Goal: Task Accomplishment & Management: Complete application form

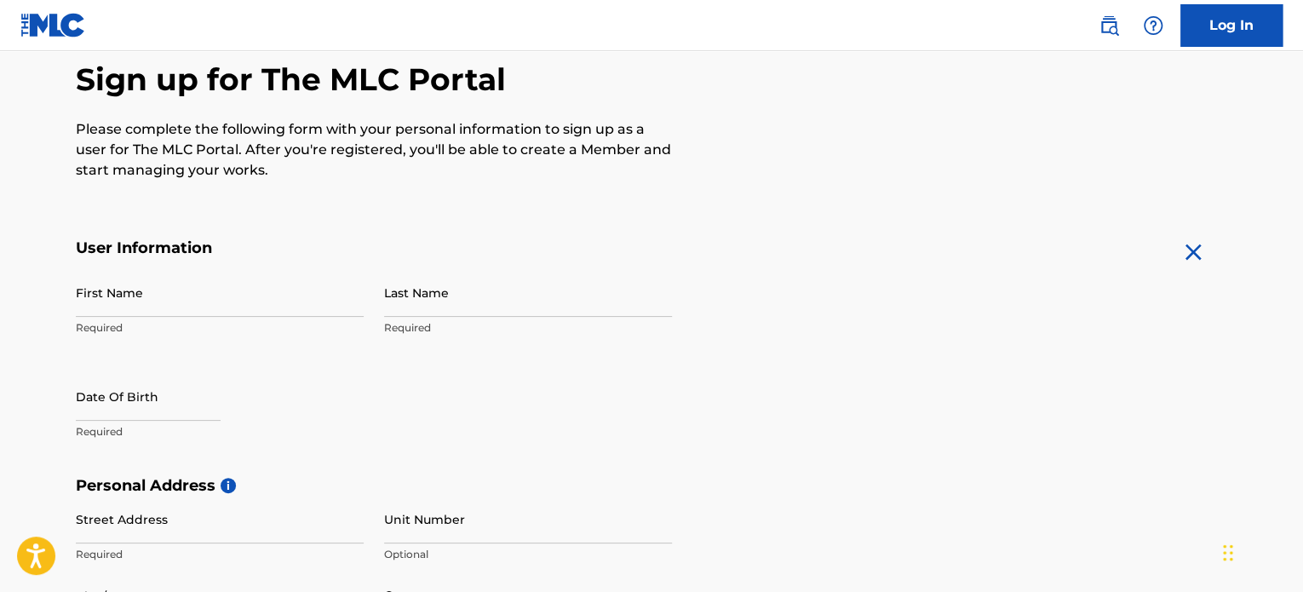
scroll to position [170, 0]
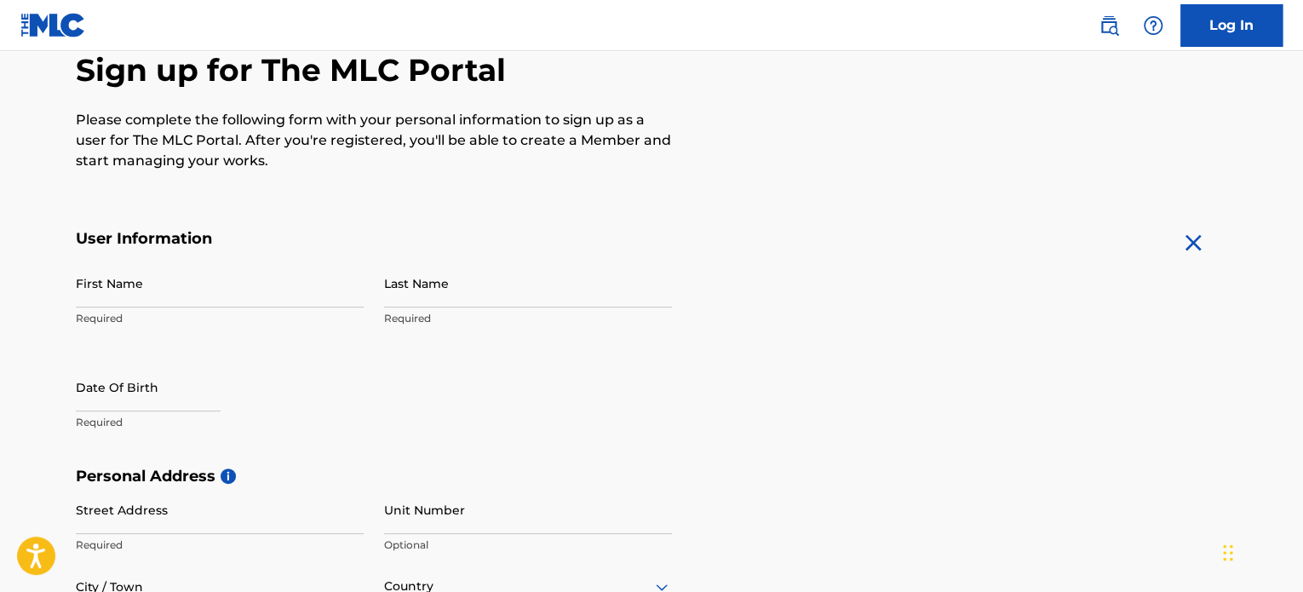
click at [194, 282] on input "First Name" at bounding box center [220, 283] width 288 height 49
type input "[PERSON_NAME]"
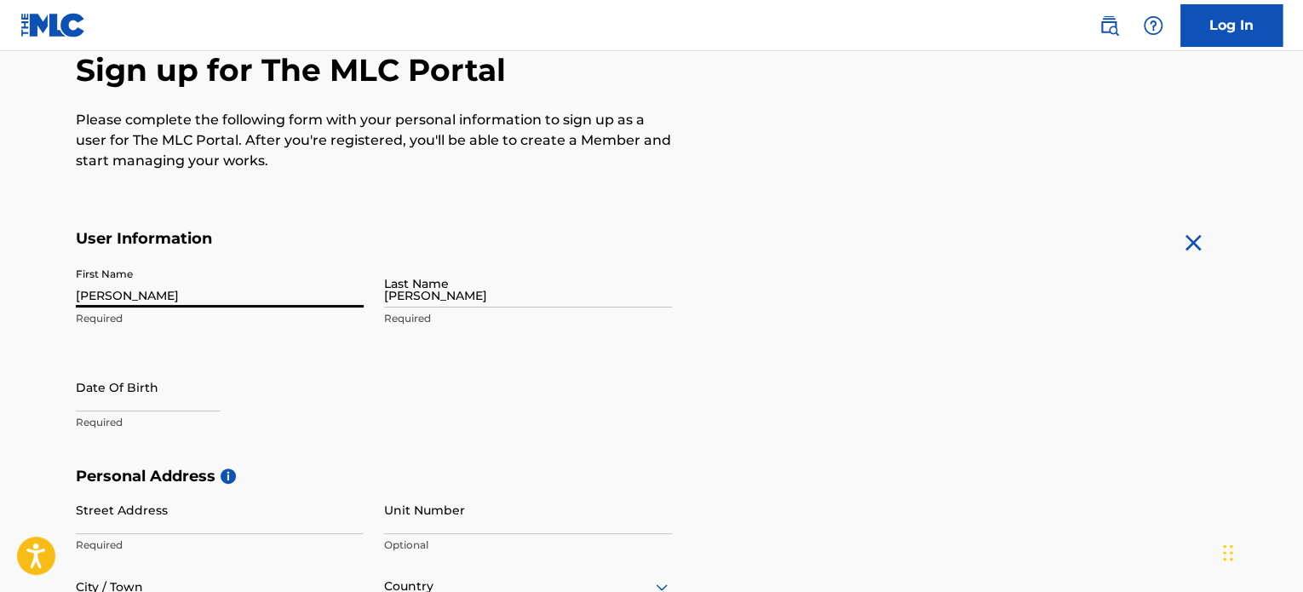
type input "[STREET_ADDRESS]"
type input "Rosharon"
type input "[GEOGRAPHIC_DATA]"
type input "TX"
type input "77583"
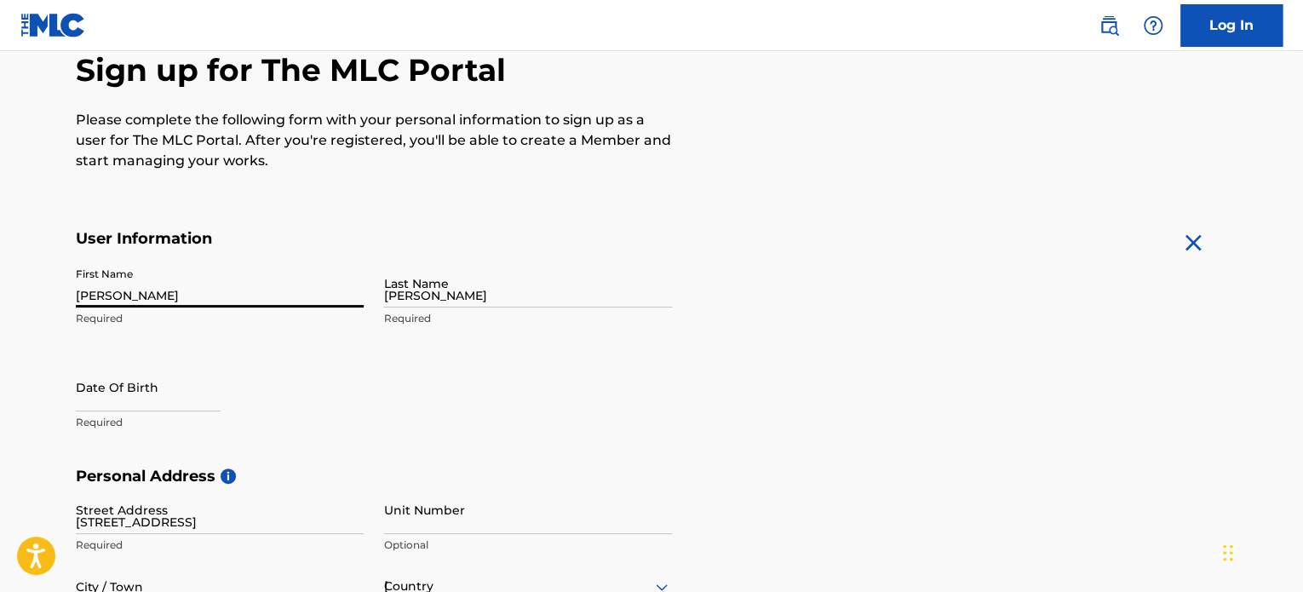
type input "787"
type input "7026576"
type input "[EMAIL_ADDRESS][DOMAIN_NAME]"
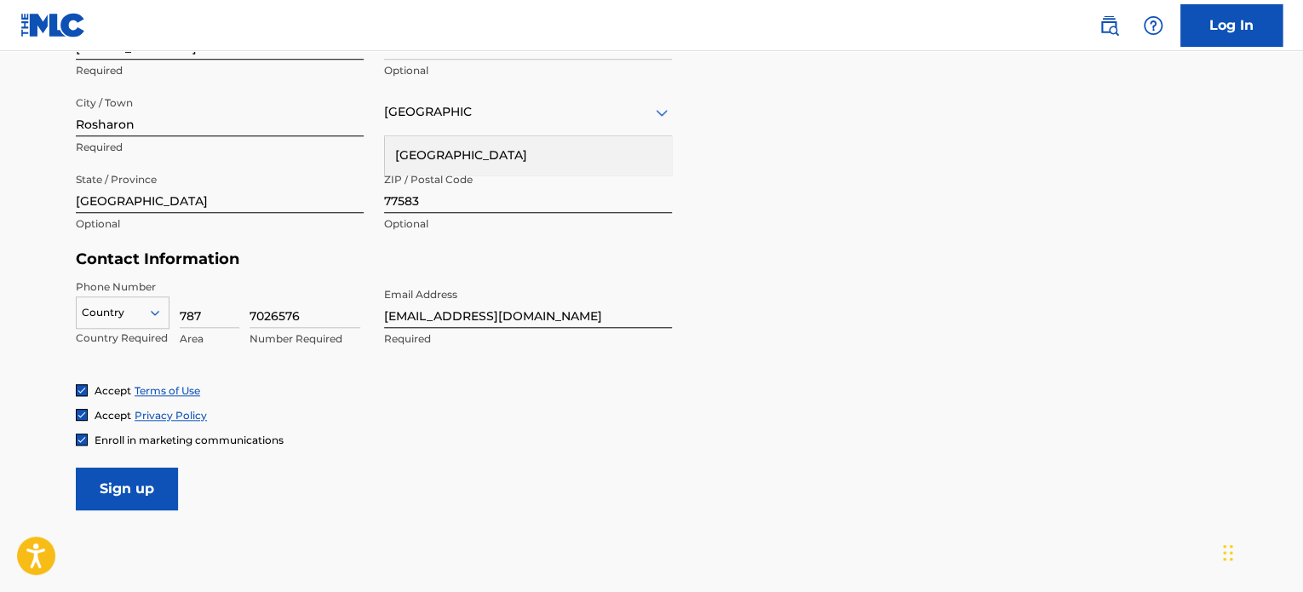
scroll to position [654, 0]
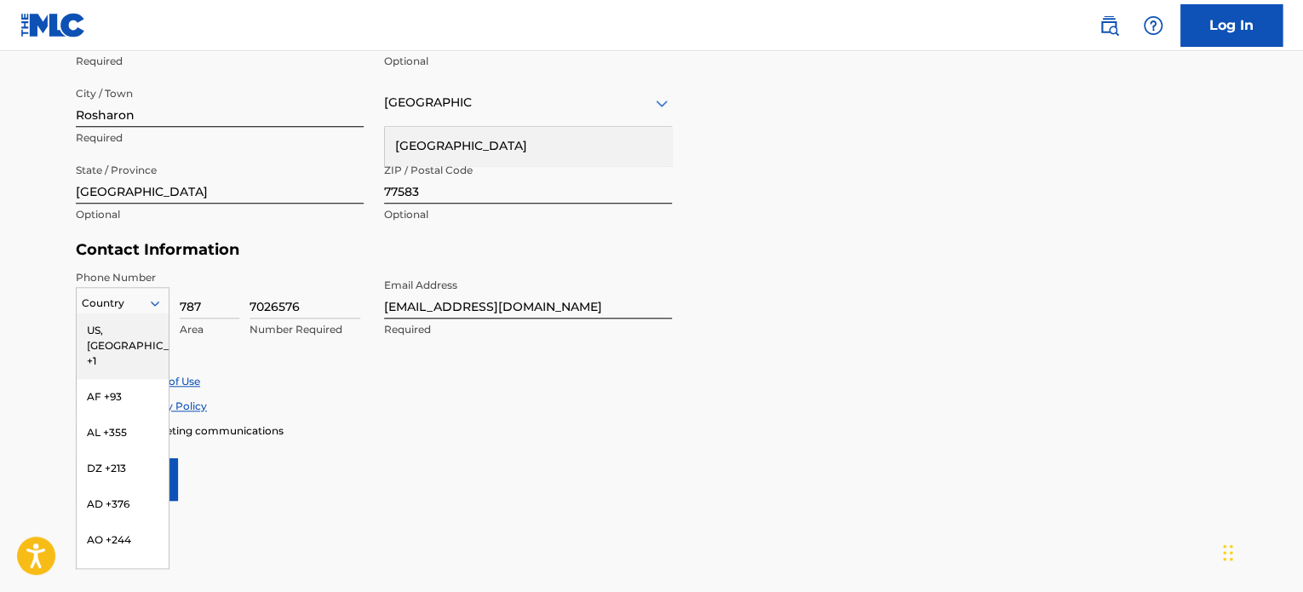
click at [123, 305] on div at bounding box center [123, 303] width 92 height 19
click at [119, 333] on div "US, [GEOGRAPHIC_DATA] +1" at bounding box center [123, 346] width 92 height 66
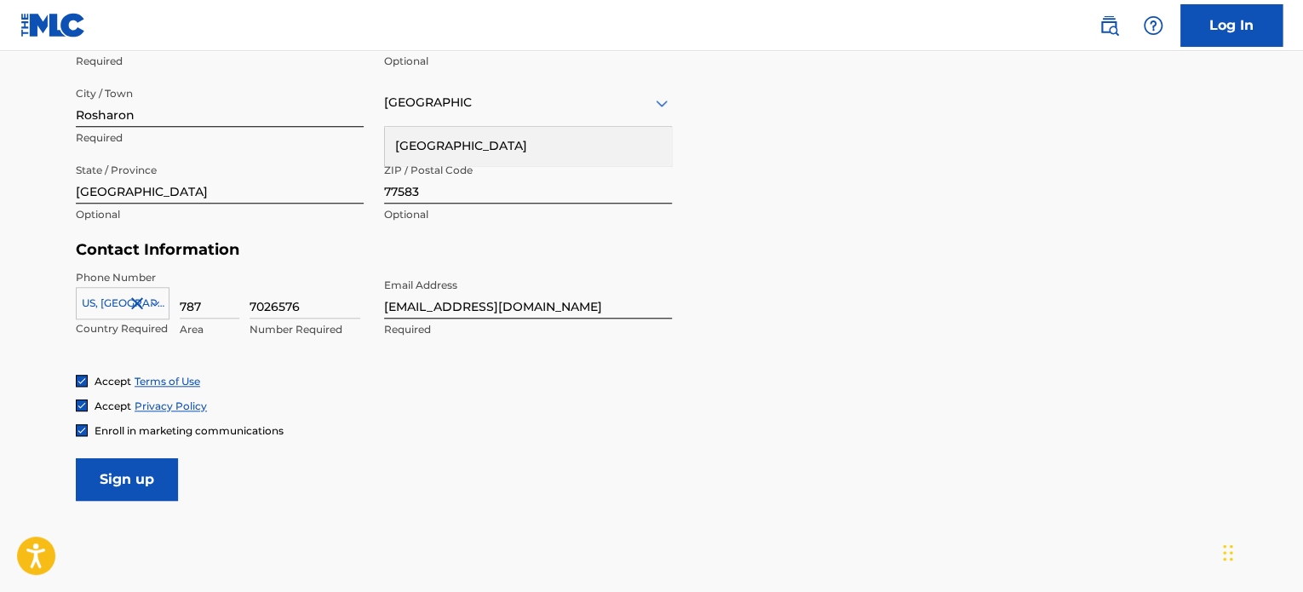
click at [155, 478] on input "Sign up" at bounding box center [127, 479] width 102 height 43
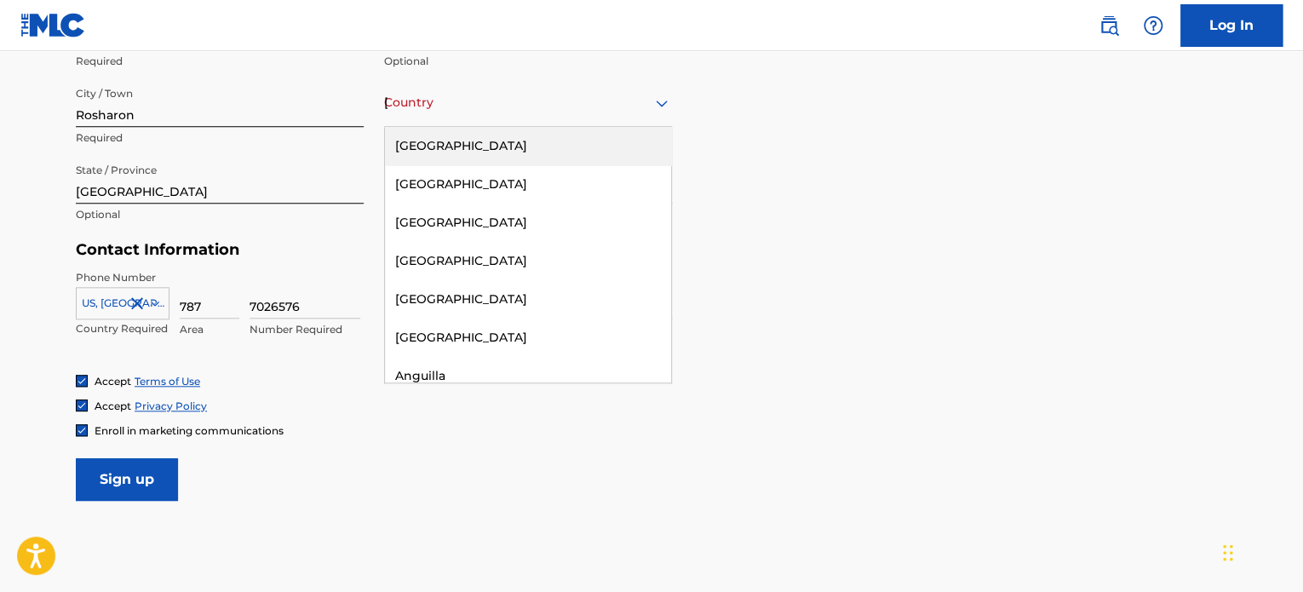
click at [426, 106] on div "[GEOGRAPHIC_DATA]" at bounding box center [528, 102] width 288 height 21
click at [457, 152] on div "[GEOGRAPHIC_DATA]" at bounding box center [528, 146] width 286 height 38
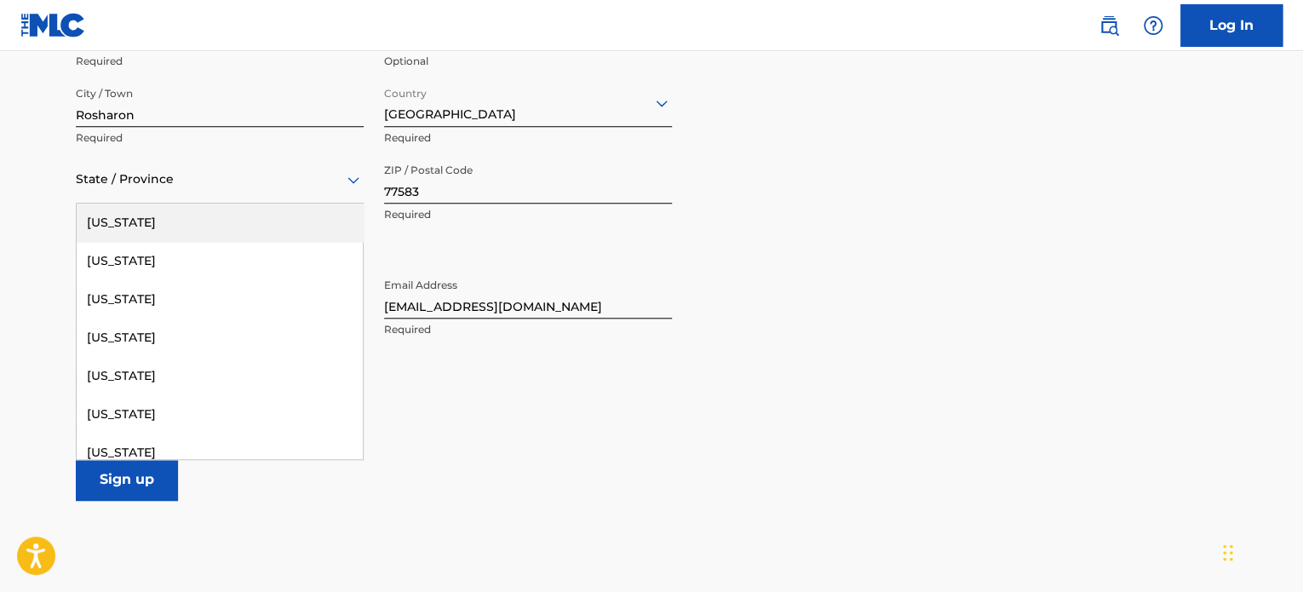
click at [250, 177] on div at bounding box center [220, 179] width 288 height 21
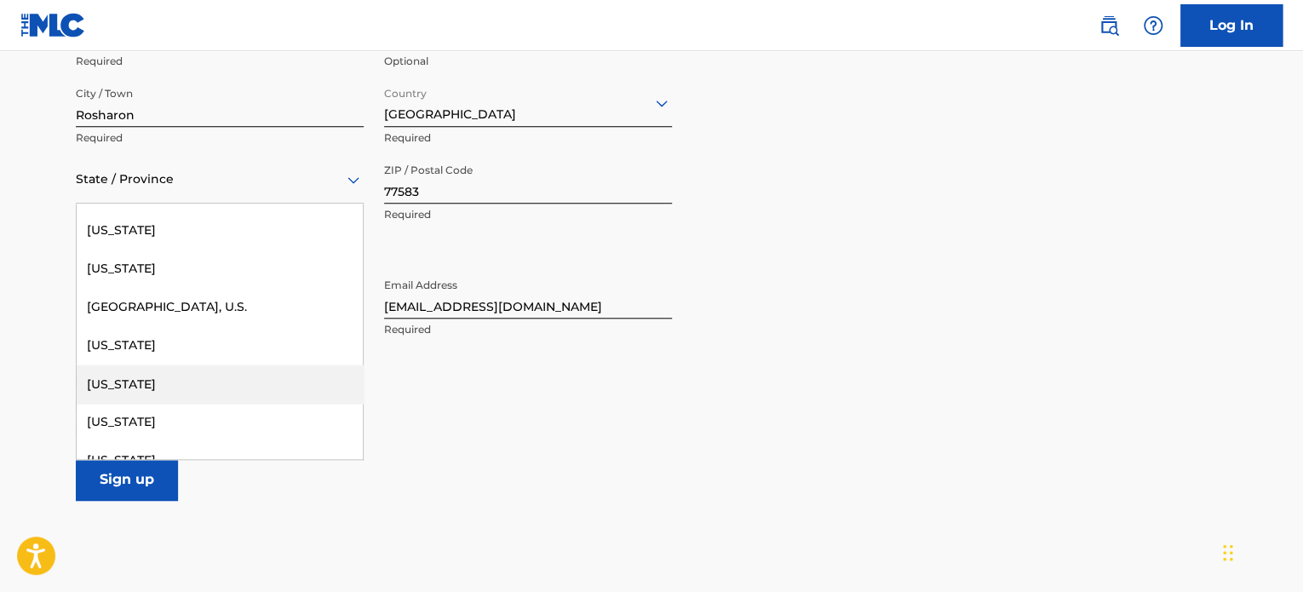
scroll to position [1843, 0]
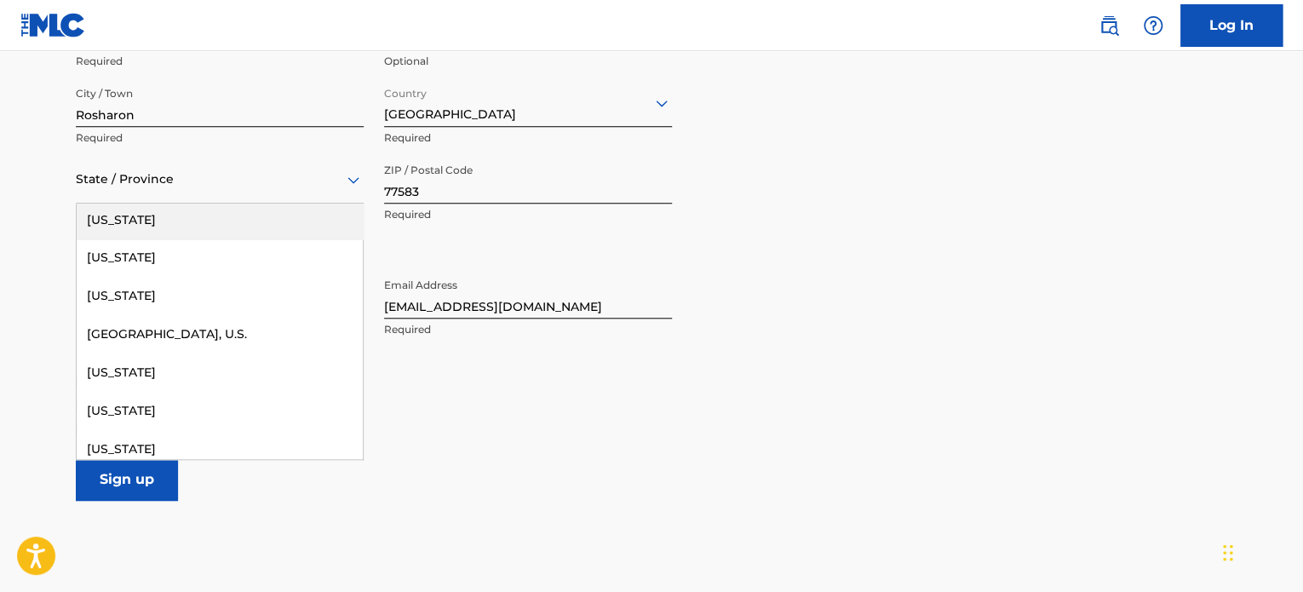
click at [129, 221] on div "[US_STATE]" at bounding box center [220, 219] width 286 height 38
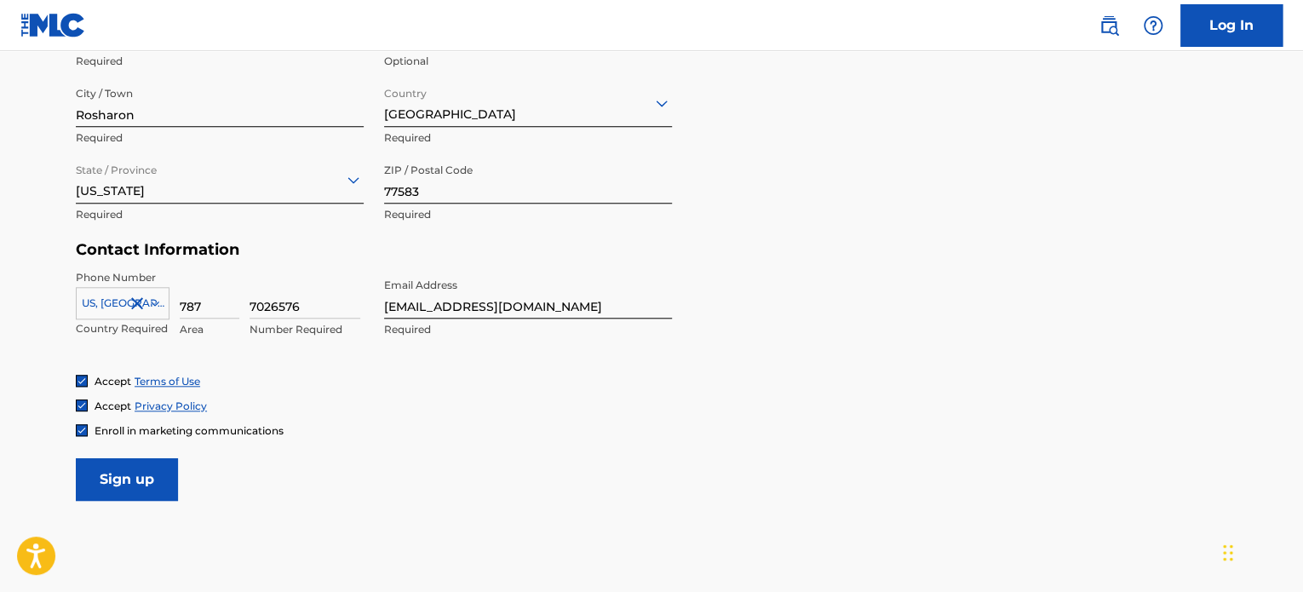
click at [144, 466] on input "Sign up" at bounding box center [127, 479] width 102 height 43
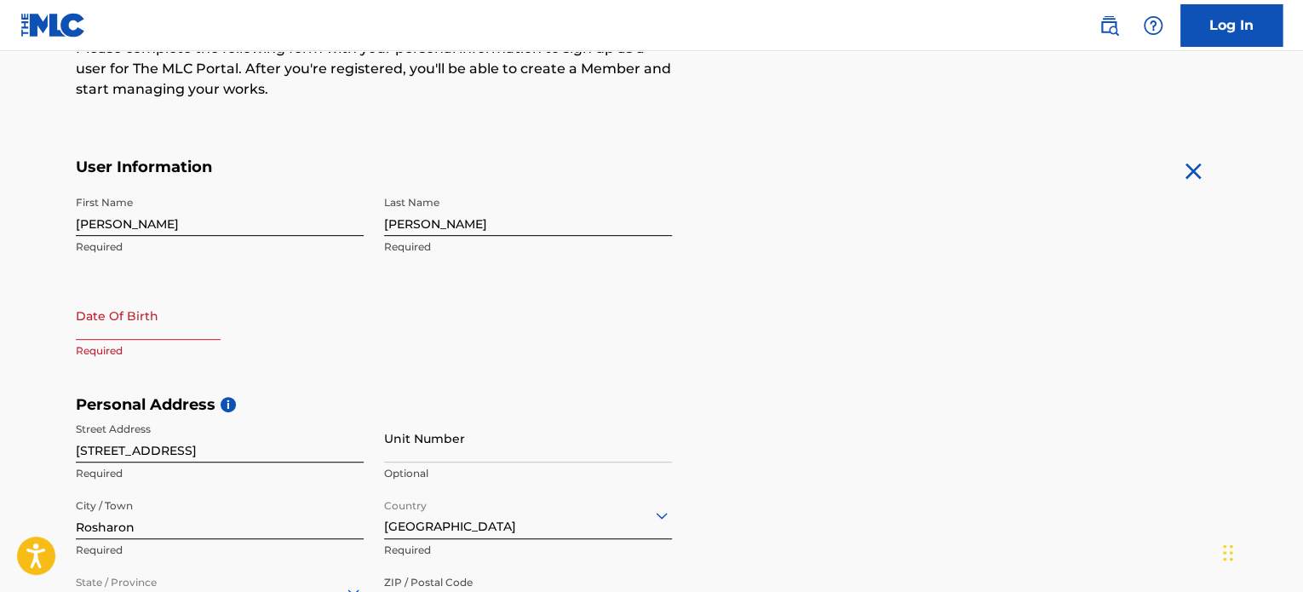
scroll to position [143, 0]
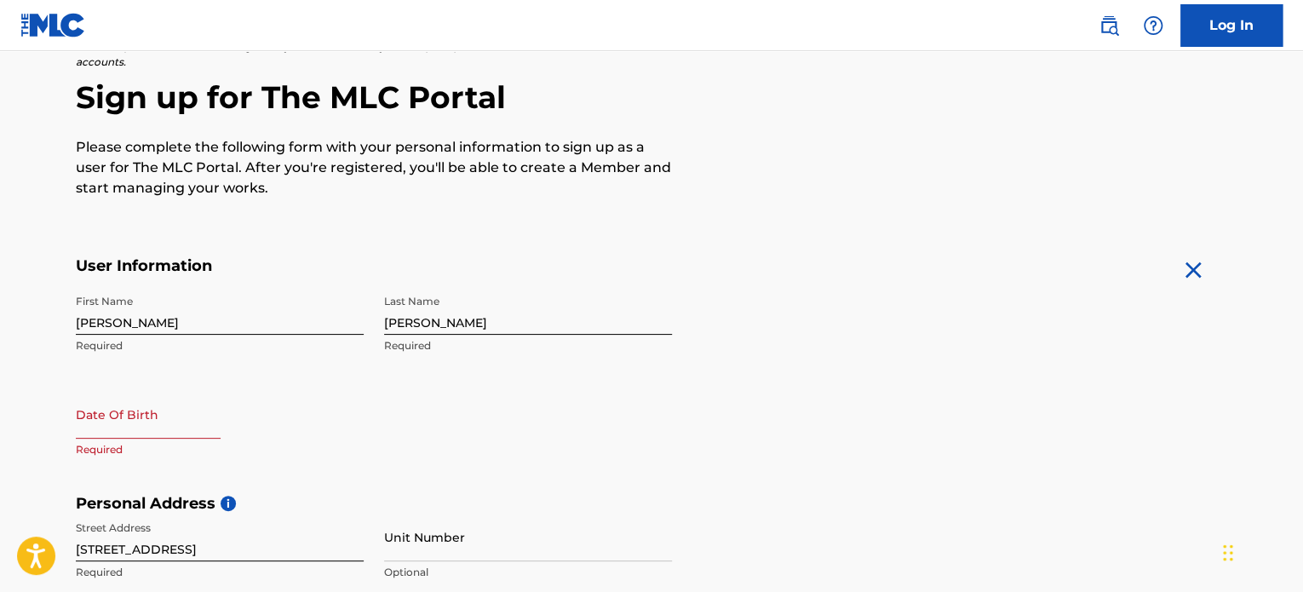
select select "8"
select select "2025"
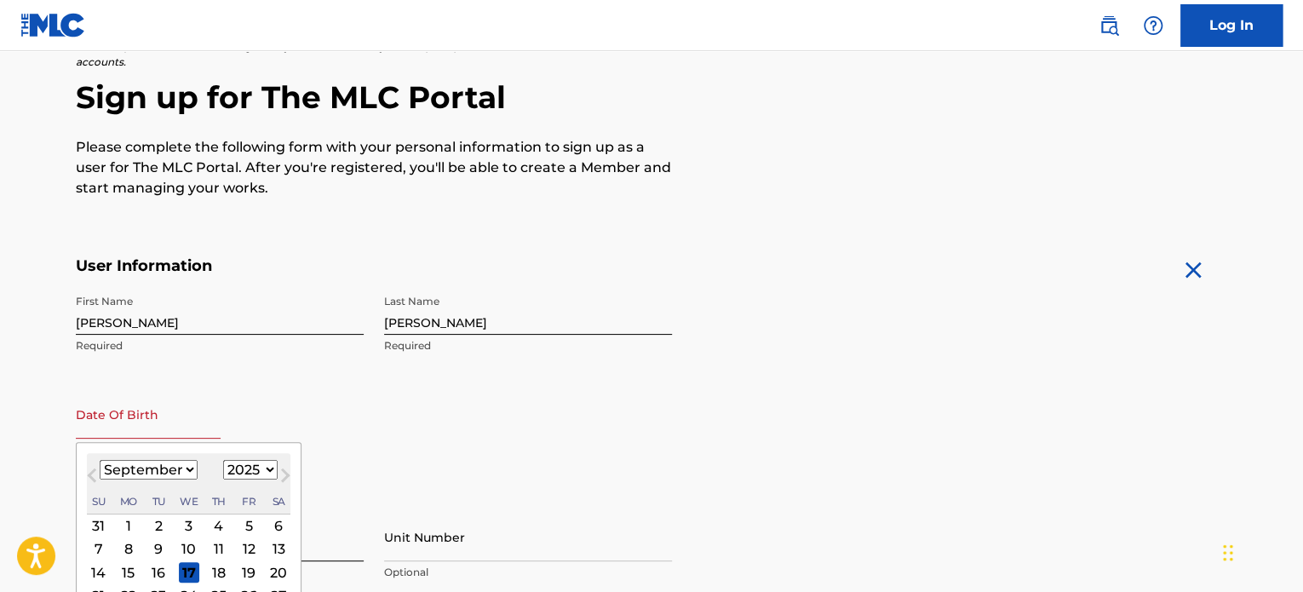
click at [126, 426] on input "text" at bounding box center [148, 414] width 145 height 49
click at [99, 425] on input "05271981" at bounding box center [148, 414] width 145 height 49
click at [86, 426] on input "05271981" at bounding box center [148, 414] width 145 height 49
click at [87, 426] on input "05271981" at bounding box center [148, 414] width 145 height 49
click at [108, 423] on input "05/271981" at bounding box center [148, 414] width 145 height 49
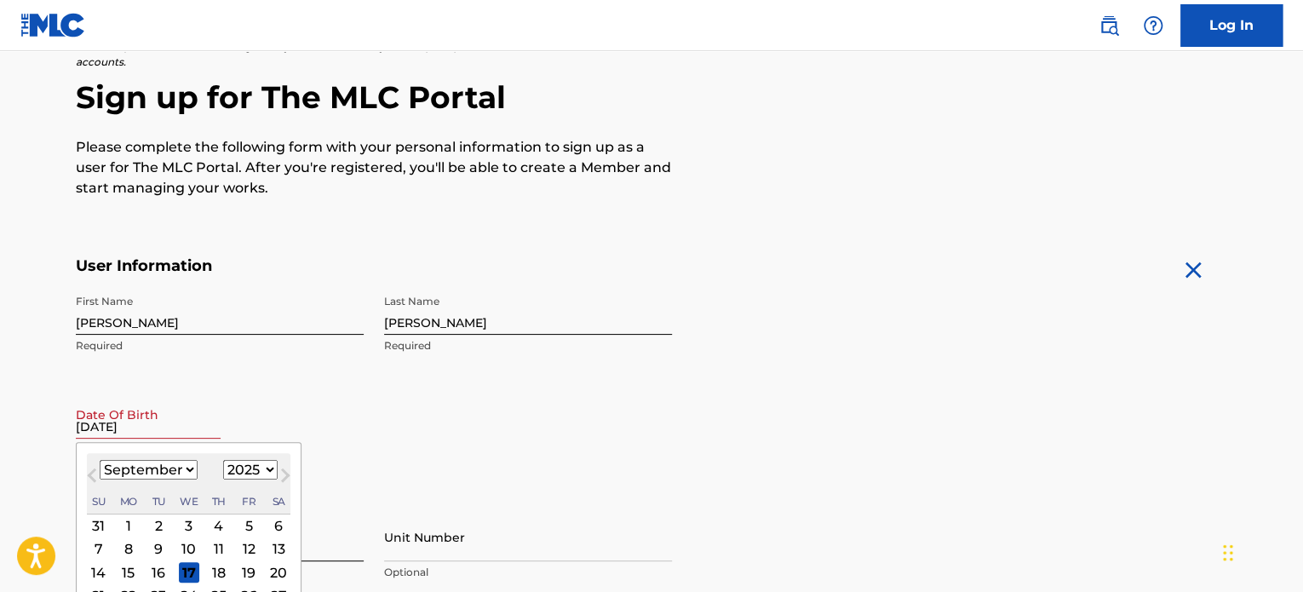
type input "05/27/1981"
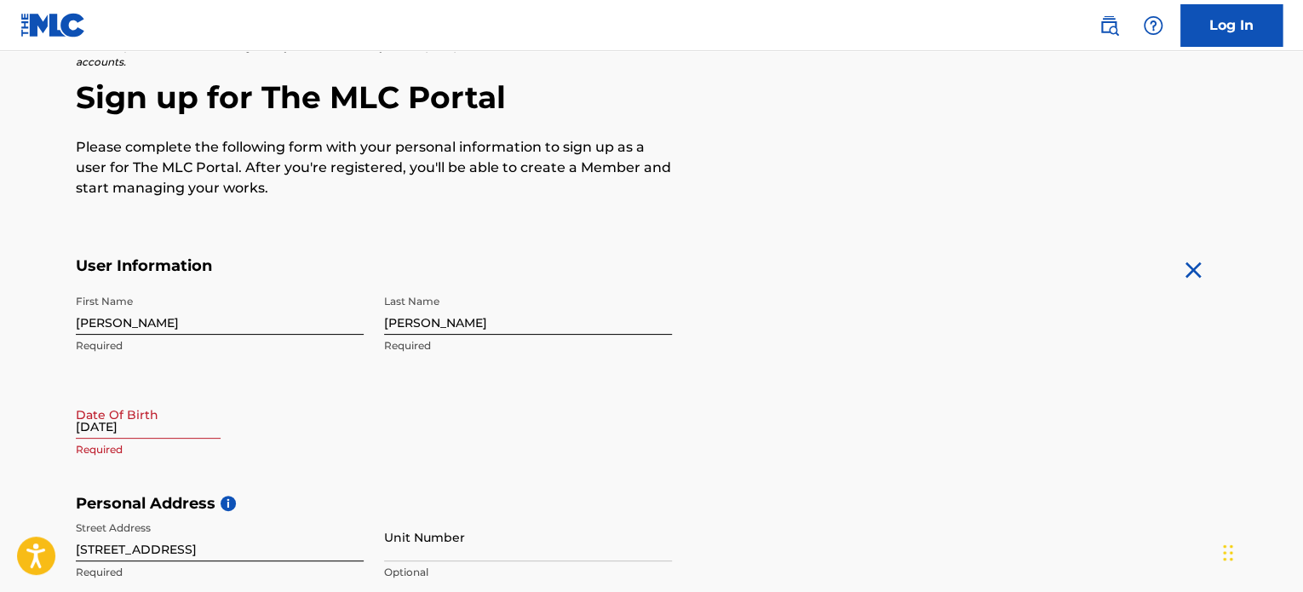
click at [127, 414] on input "05/27/1981" at bounding box center [148, 414] width 145 height 49
select select "8"
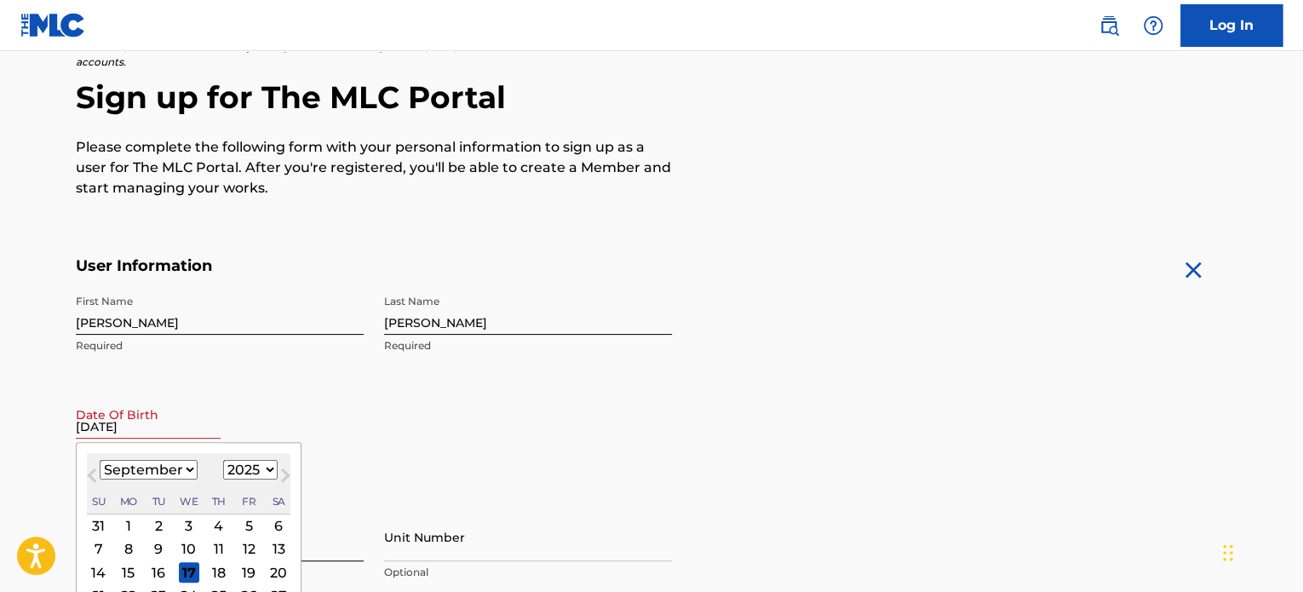
click at [267, 476] on select "1899 1900 1901 1902 1903 1904 1905 1906 1907 1908 1909 1910 1911 1912 1913 1914…" at bounding box center [250, 470] width 55 height 20
select select "1981"
click at [223, 460] on select "1899 1900 1901 1902 1903 1904 1905 1906 1907 1908 1909 1910 1911 1912 1913 1914…" at bounding box center [250, 470] width 55 height 20
click at [140, 466] on select "January February March April May June July August September October November De…" at bounding box center [149, 470] width 98 height 20
select select "4"
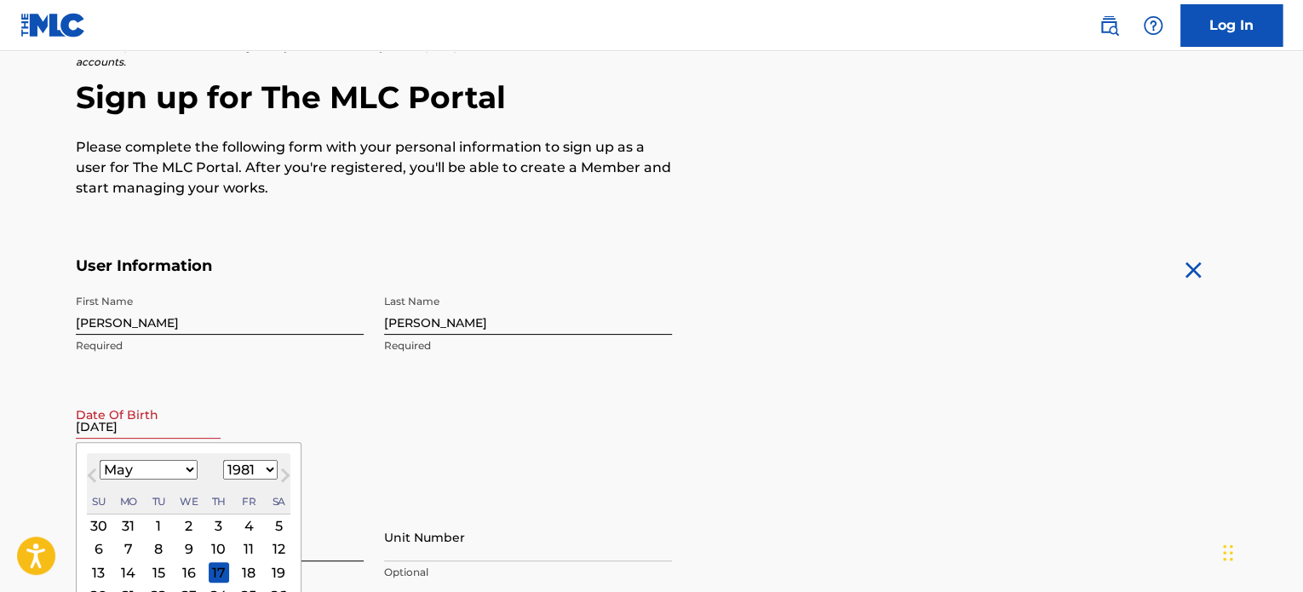
click at [100, 460] on select "January February March April May June July August September October November De…" at bounding box center [149, 470] width 98 height 20
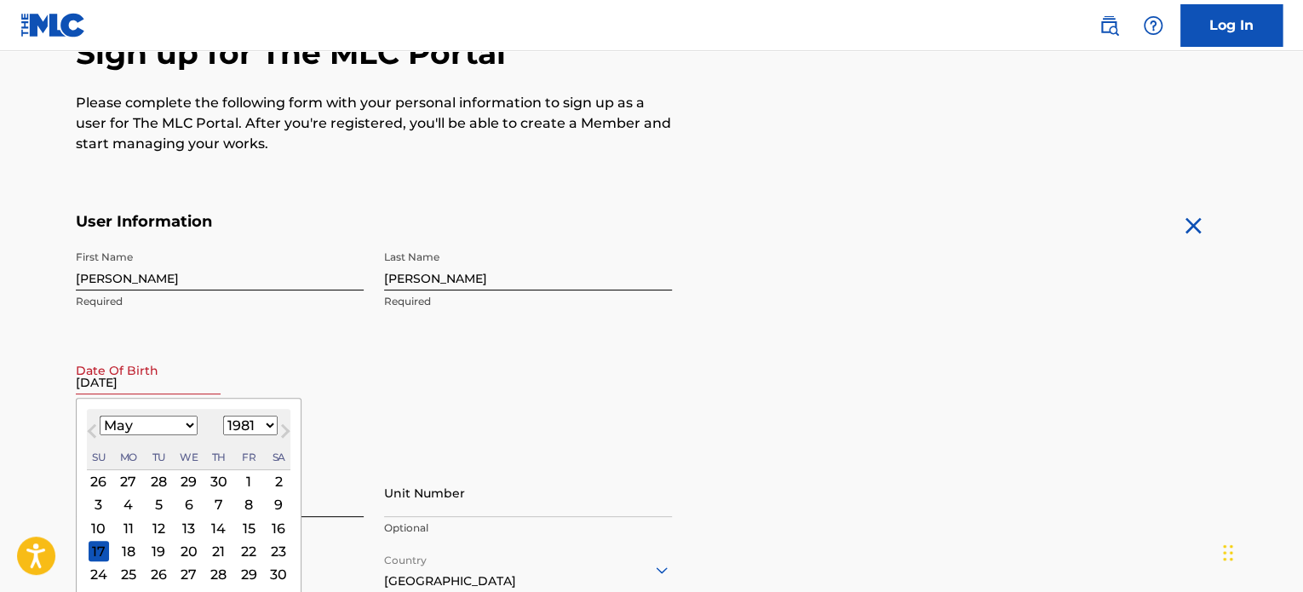
scroll to position [228, 0]
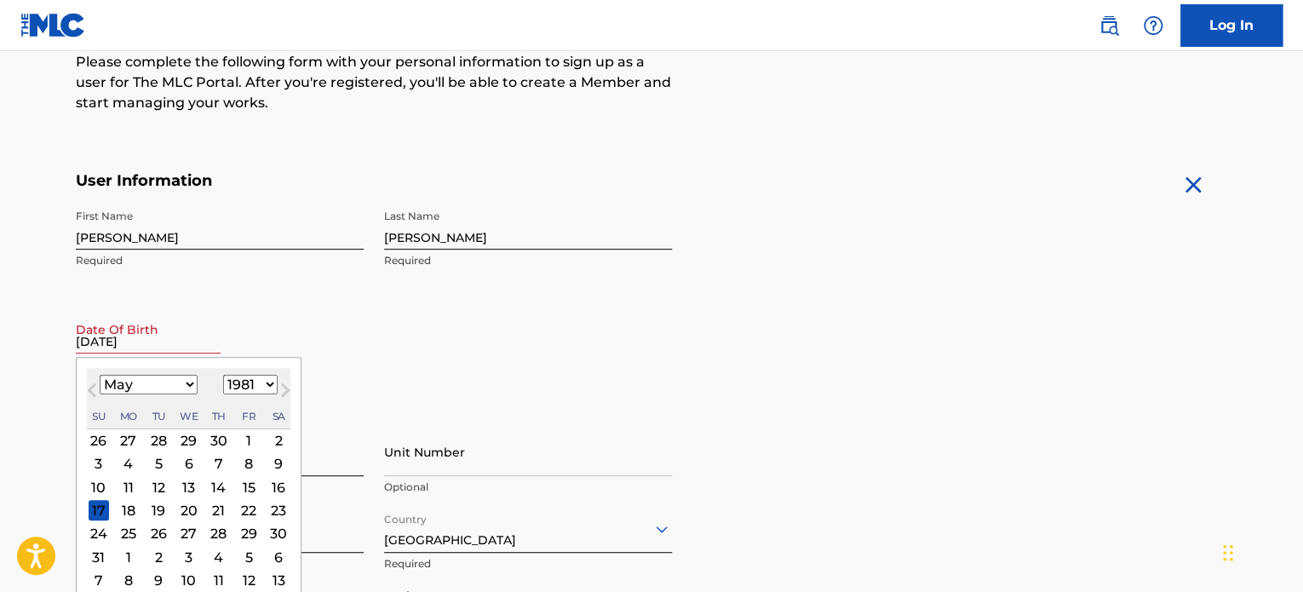
click at [187, 537] on div "27" at bounding box center [189, 534] width 20 height 20
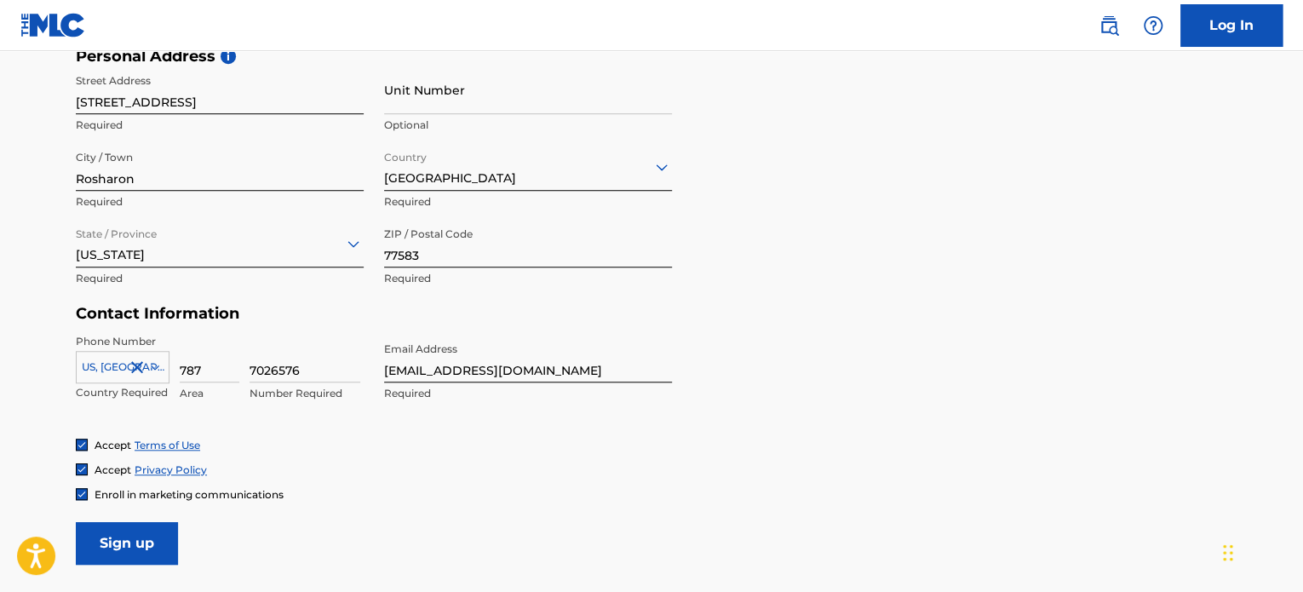
scroll to position [739, 0]
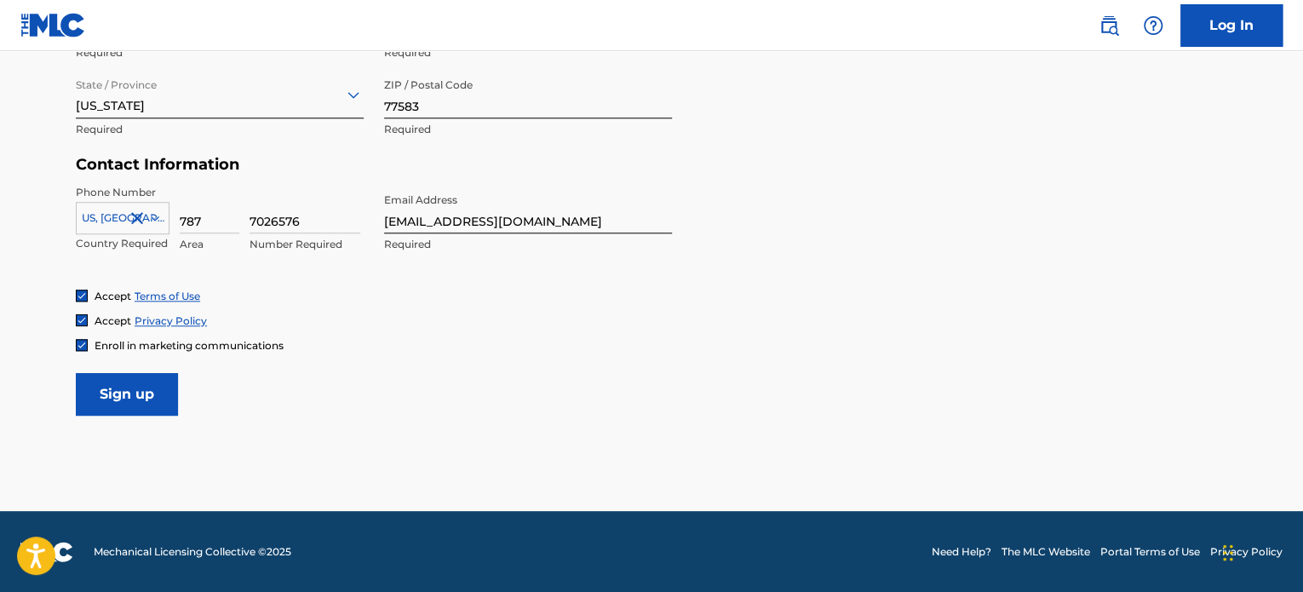
click at [150, 375] on input "Sign up" at bounding box center [127, 394] width 102 height 43
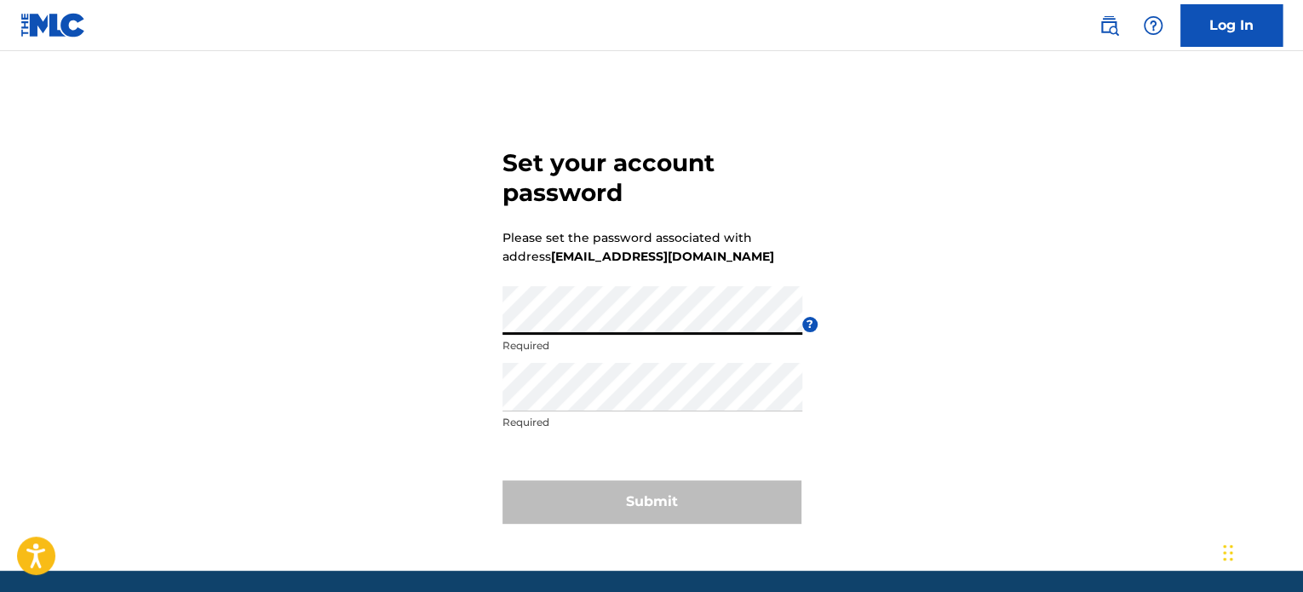
click at [330, 325] on div "Set your account password Please set the password associated with address [EMAI…" at bounding box center [651, 332] width 1193 height 477
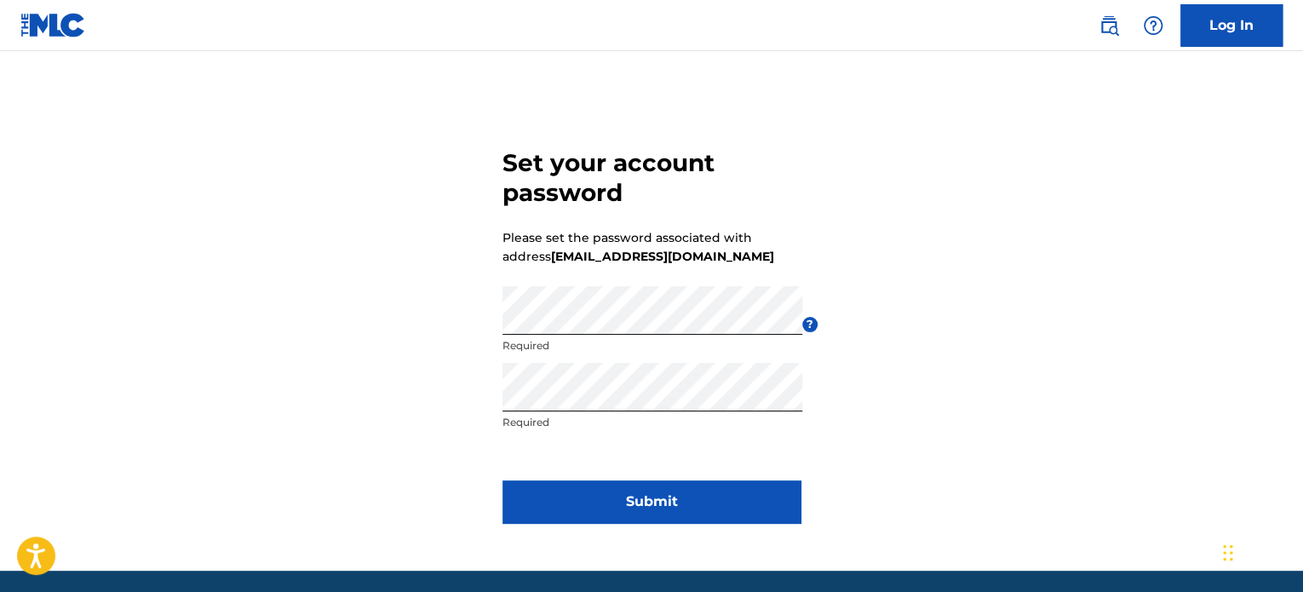
click at [617, 513] on button "Submit" at bounding box center [652, 501] width 298 height 43
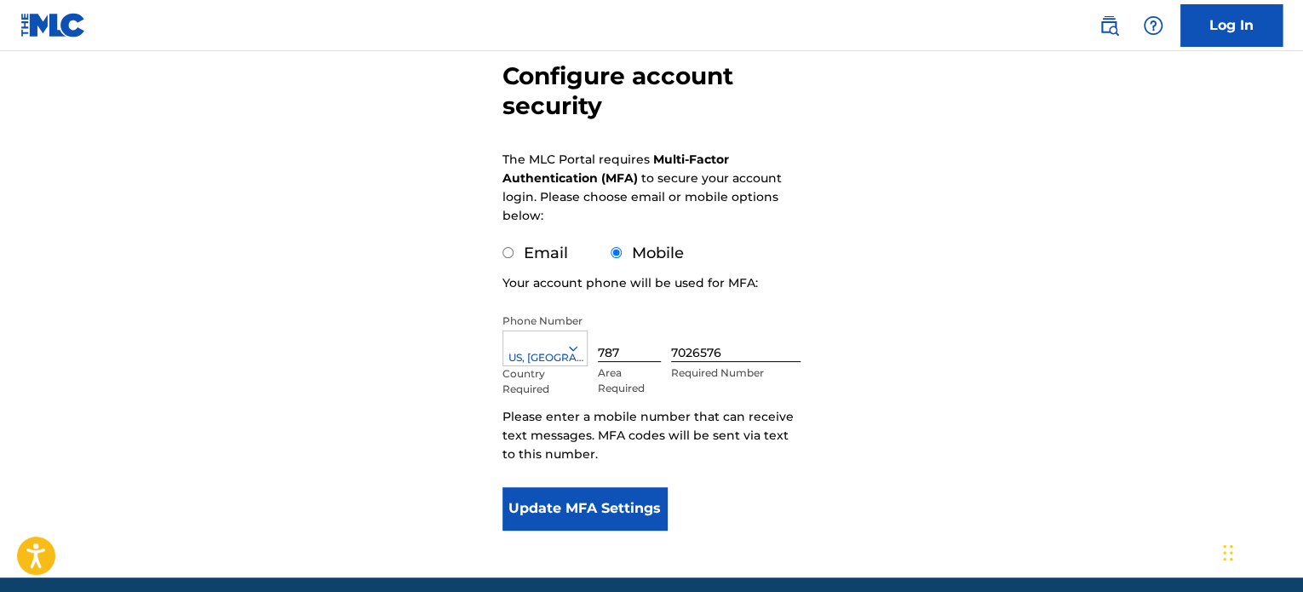
scroll to position [170, 0]
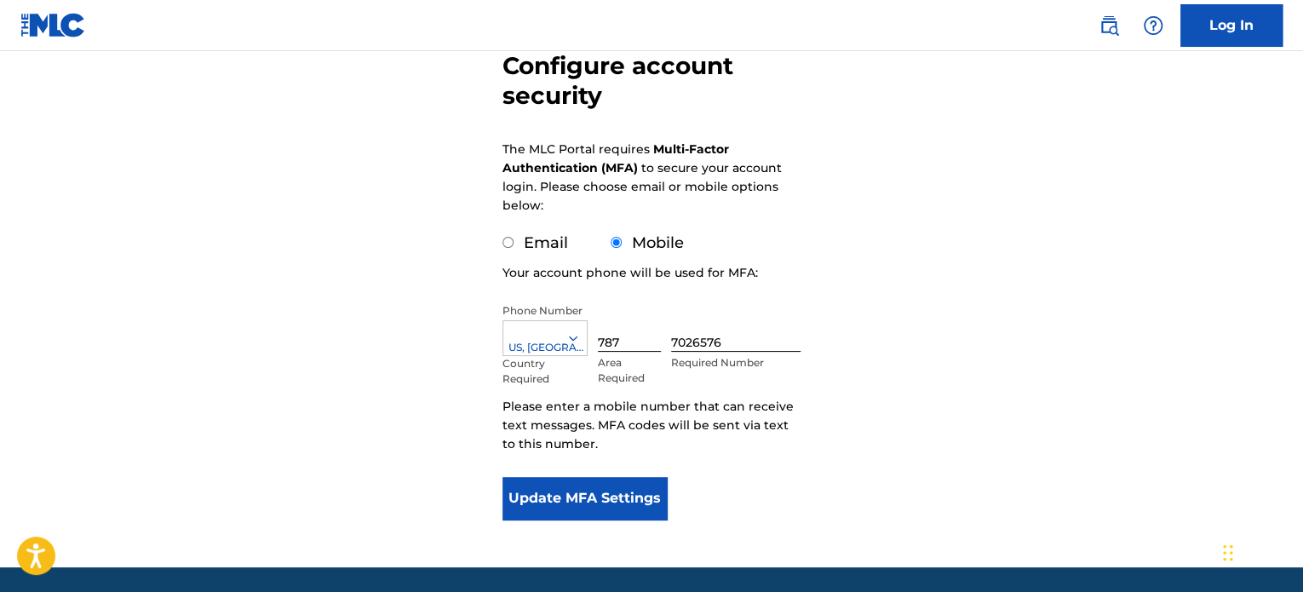
click at [510, 244] on input "Email" at bounding box center [508, 242] width 11 height 11
radio input "true"
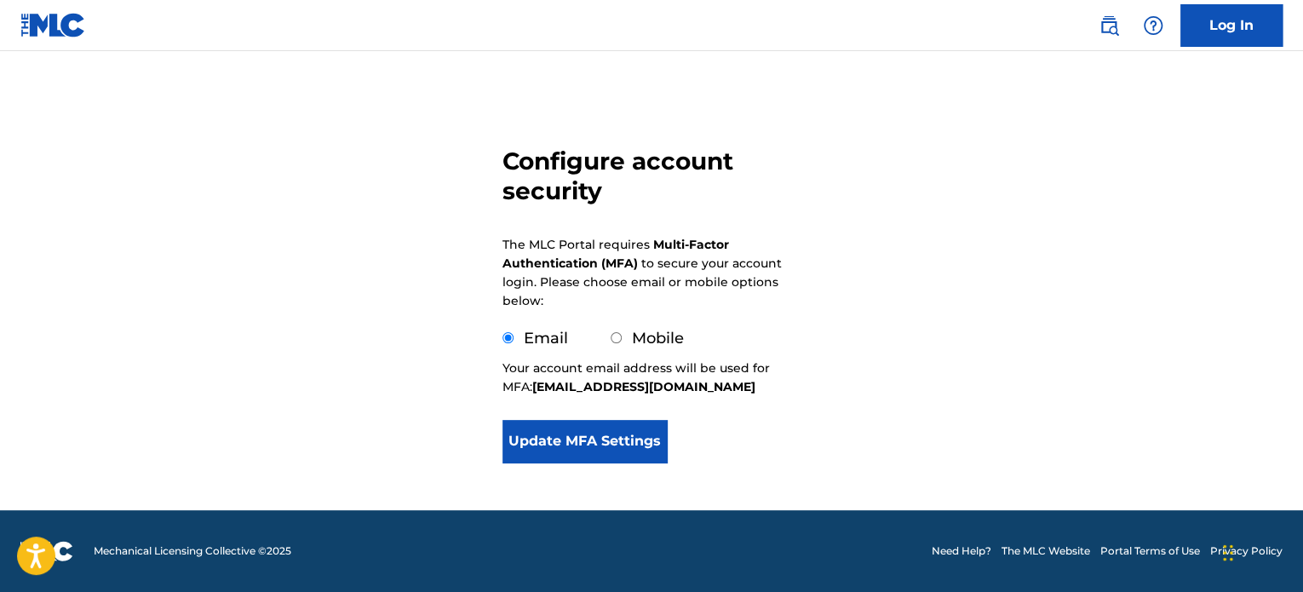
click at [610, 439] on button "Update MFA Settings" at bounding box center [585, 441] width 164 height 43
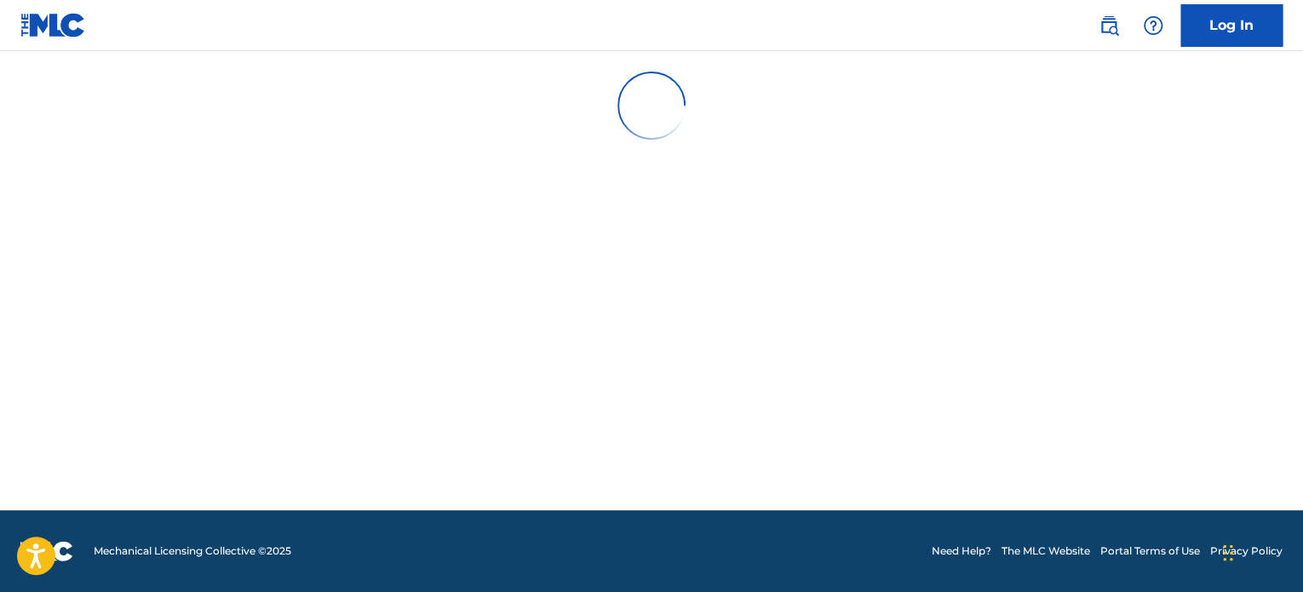
scroll to position [0, 0]
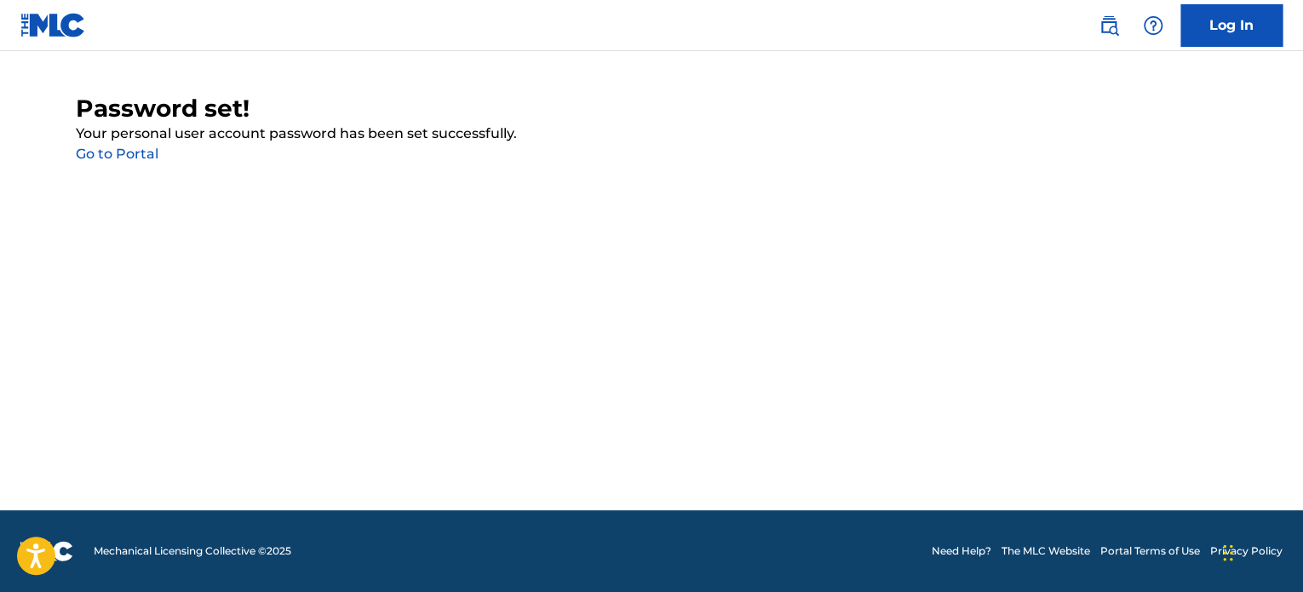
click at [147, 158] on link "Go to Portal" at bounding box center [117, 154] width 83 height 16
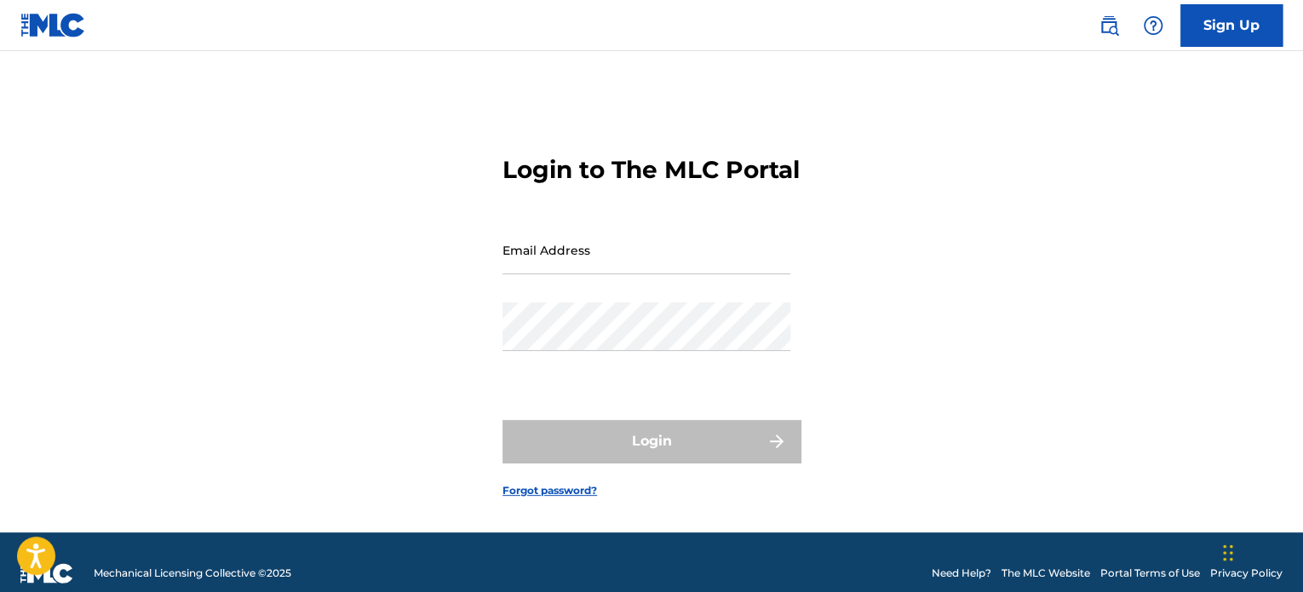
click at [655, 273] on input "Email Address" at bounding box center [647, 250] width 288 height 49
type input "[EMAIL_ADDRESS][DOMAIN_NAME]"
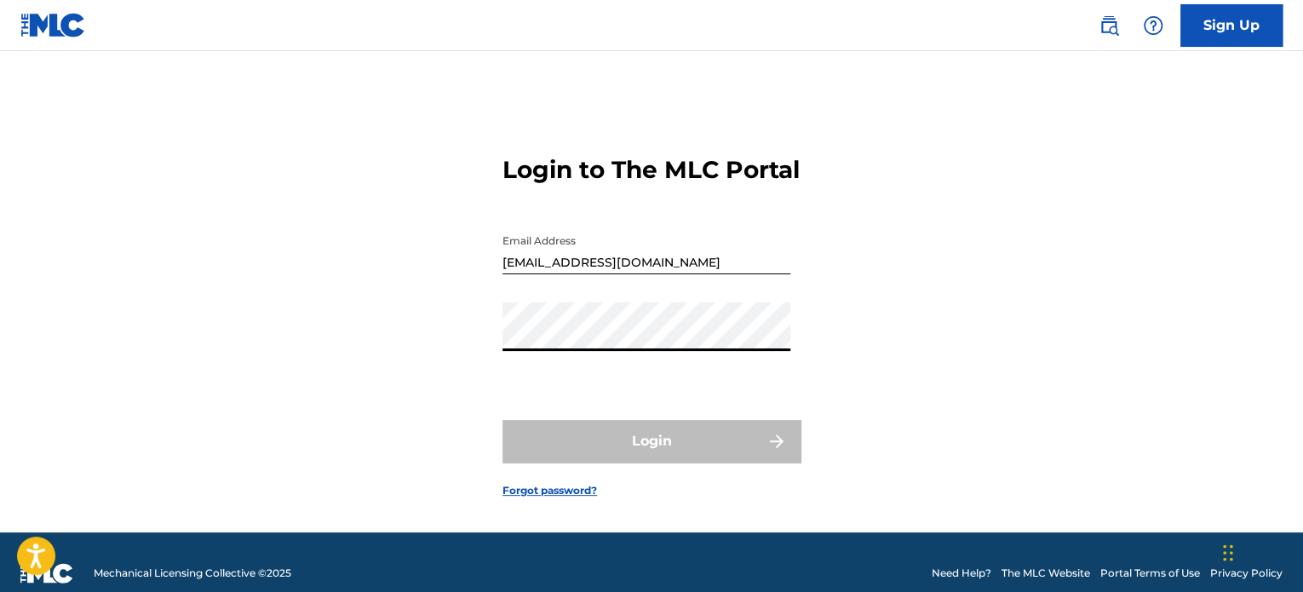
click at [423, 342] on div "Login to The MLC Portal Email Address [EMAIL_ADDRESS][DOMAIN_NAME] Password Log…" at bounding box center [651, 313] width 1193 height 439
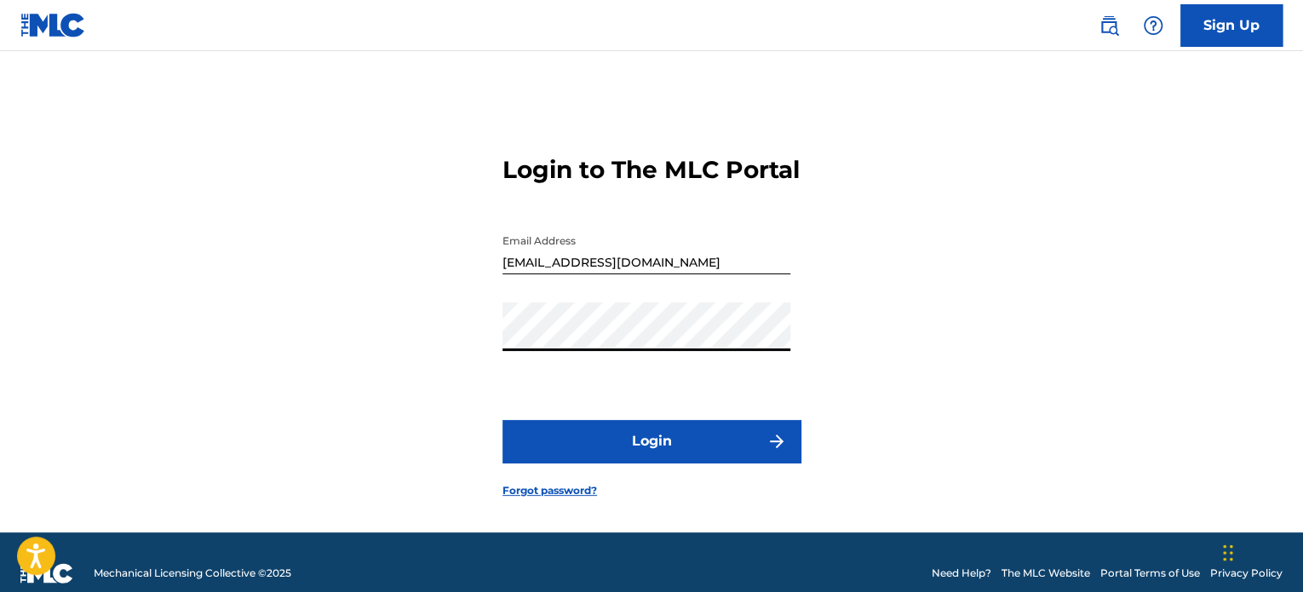
click at [651, 463] on button "Login" at bounding box center [652, 441] width 298 height 43
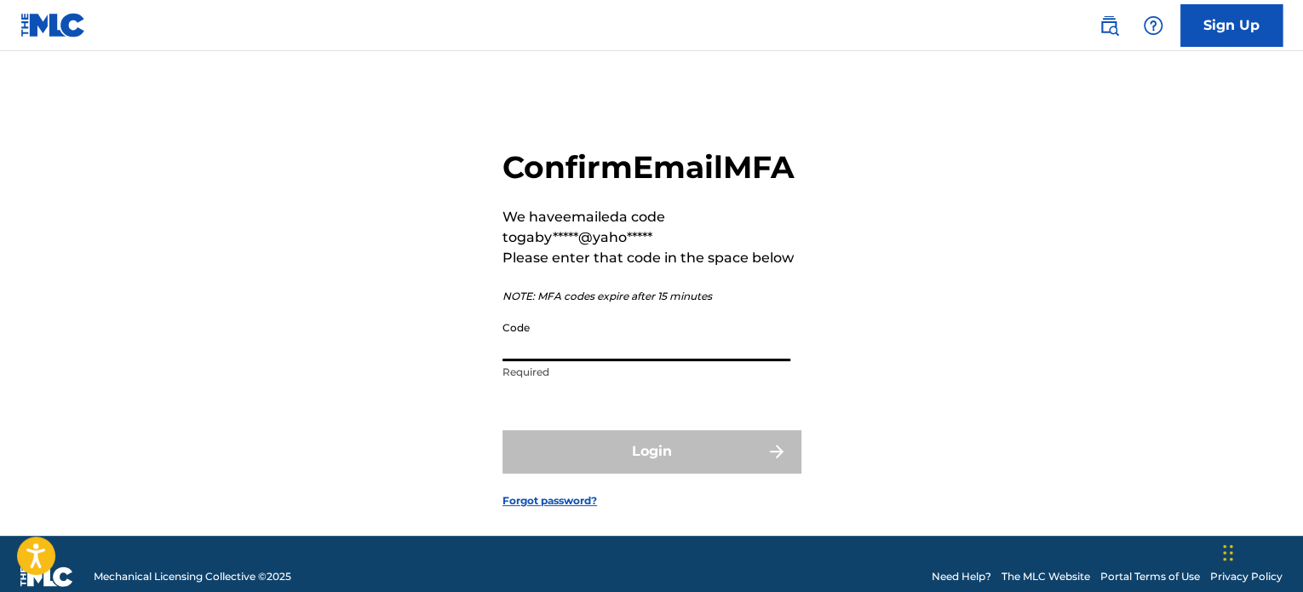
click at [553, 361] on input "Code" at bounding box center [647, 337] width 288 height 49
paste input "978141"
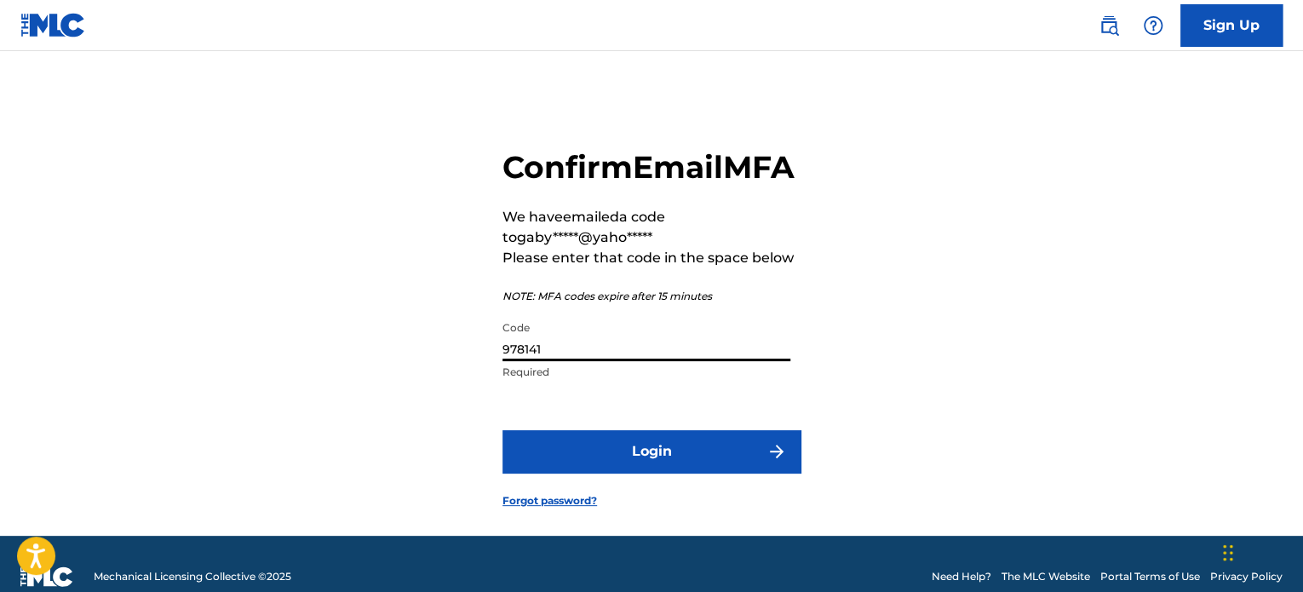
type input "978141"
click at [564, 473] on button "Login" at bounding box center [652, 451] width 298 height 43
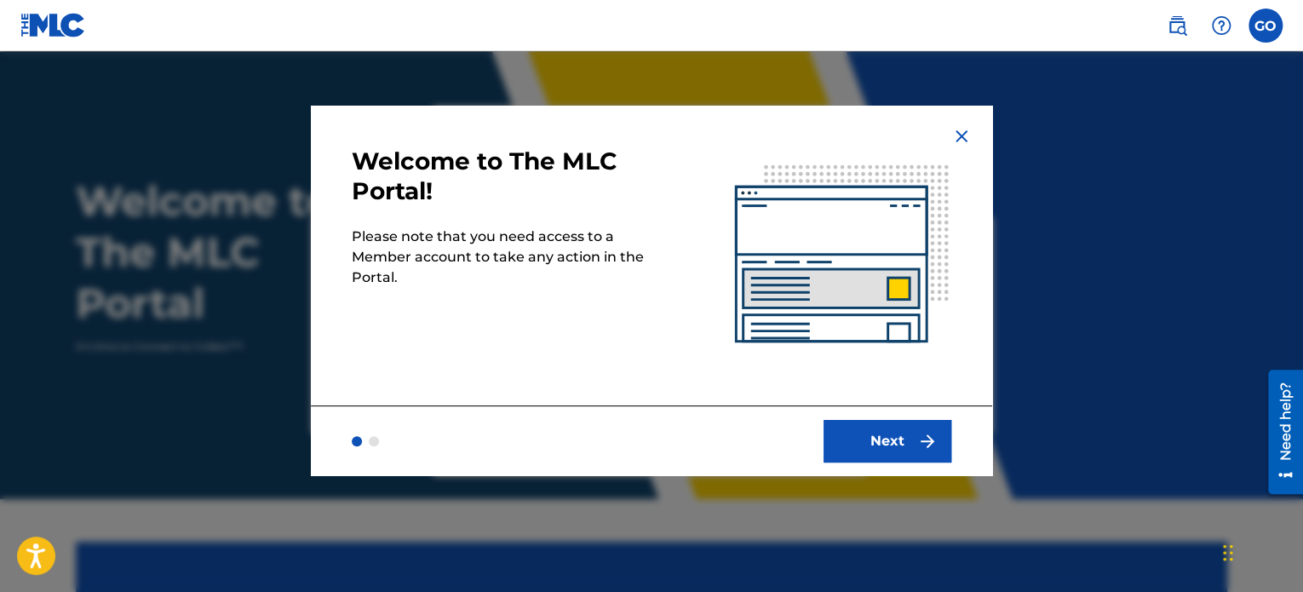
click at [900, 429] on button "Next" at bounding box center [888, 441] width 128 height 43
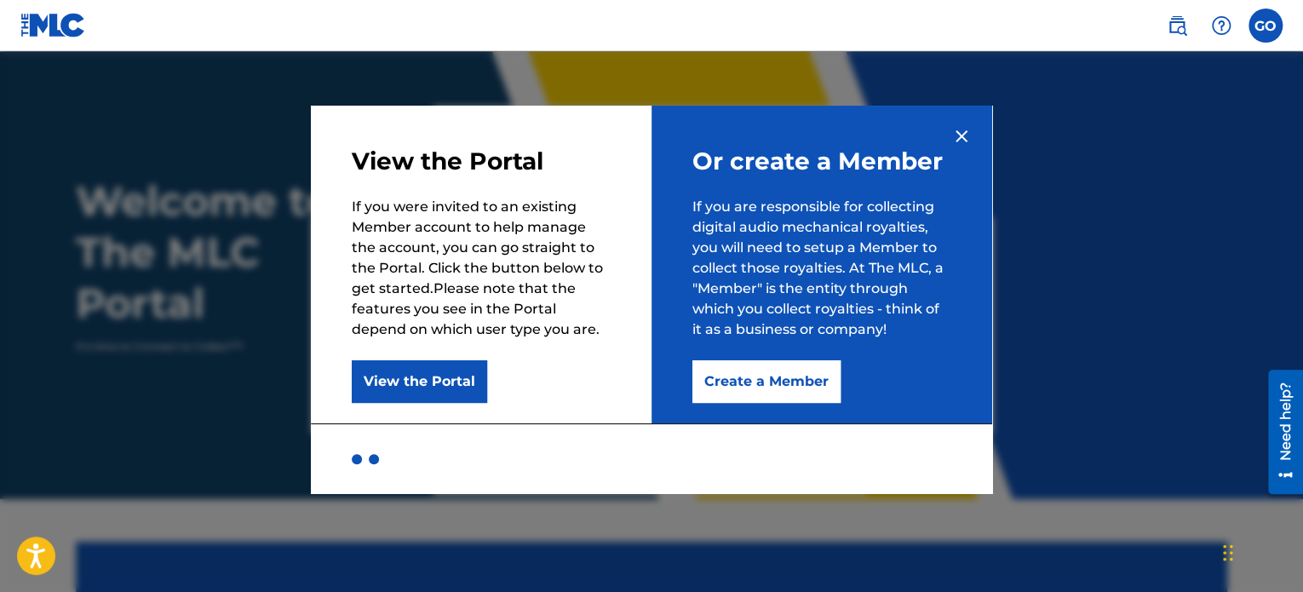
click at [787, 376] on button "Create a Member" at bounding box center [767, 381] width 148 height 43
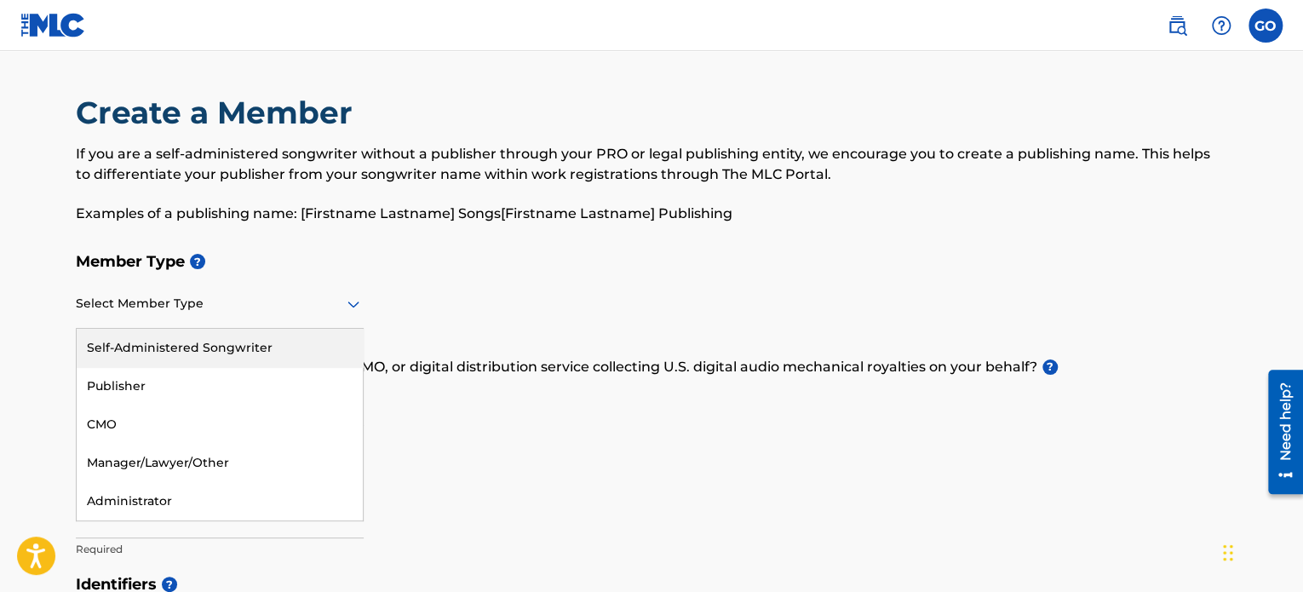
click at [252, 319] on div "Select Member Type" at bounding box center [220, 304] width 288 height 49
click at [220, 349] on div "Self-Administered Songwriter" at bounding box center [220, 348] width 286 height 38
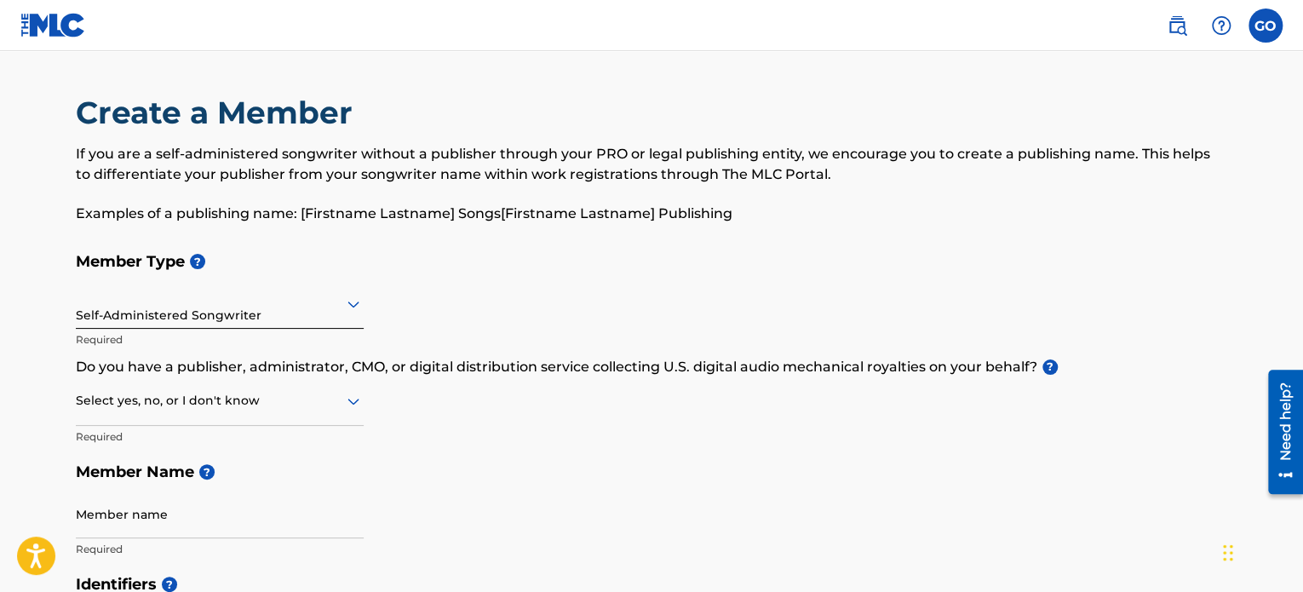
click at [238, 405] on div at bounding box center [220, 400] width 288 height 21
click at [170, 486] on div "No" at bounding box center [220, 483] width 286 height 38
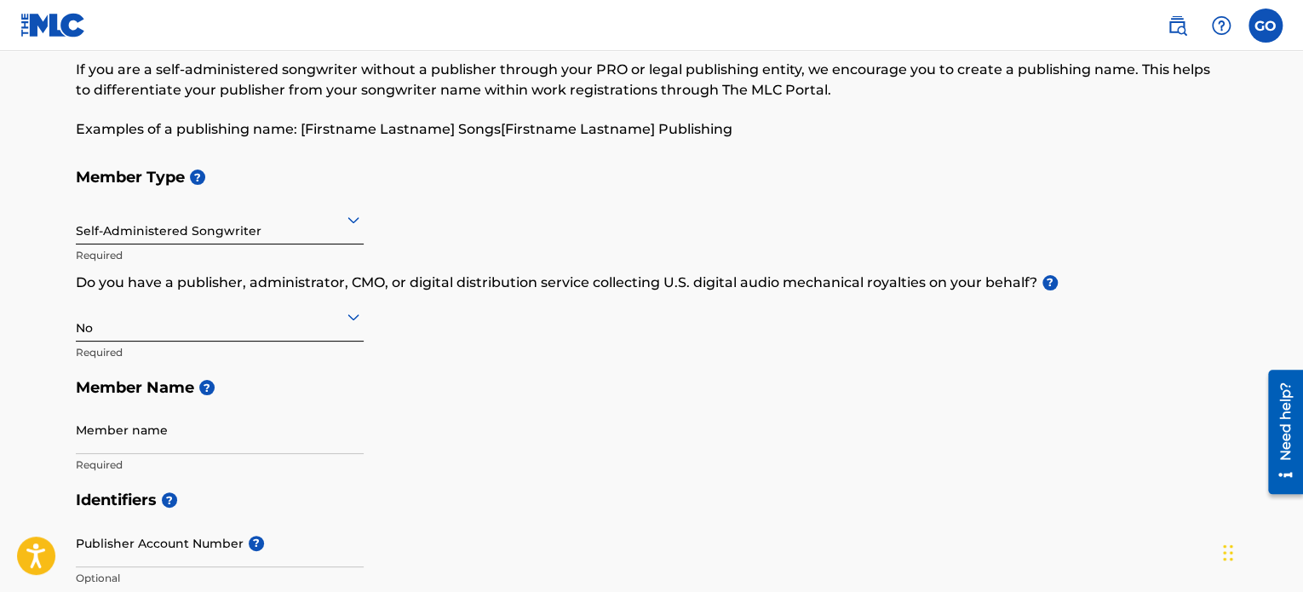
scroll to position [85, 0]
click at [175, 434] on input "Member name" at bounding box center [220, 429] width 288 height 49
type input "[PERSON_NAME]"
type input "[STREET_ADDRESS]"
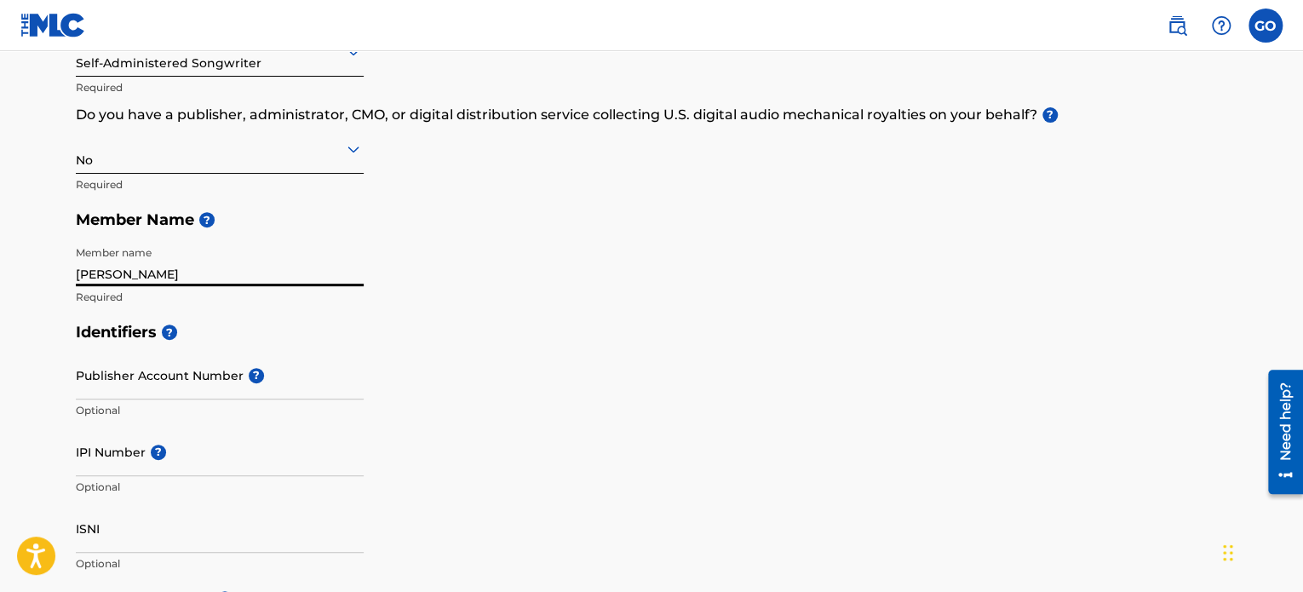
scroll to position [256, 0]
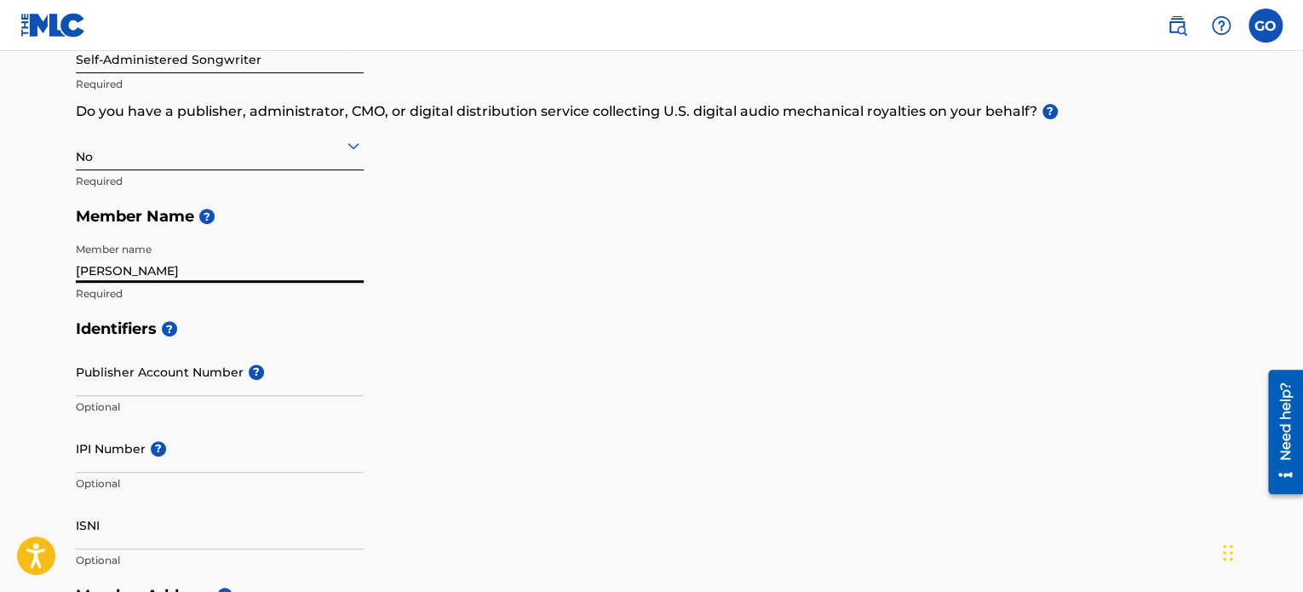
click at [229, 465] on input "IPI Number ?" at bounding box center [220, 448] width 288 height 49
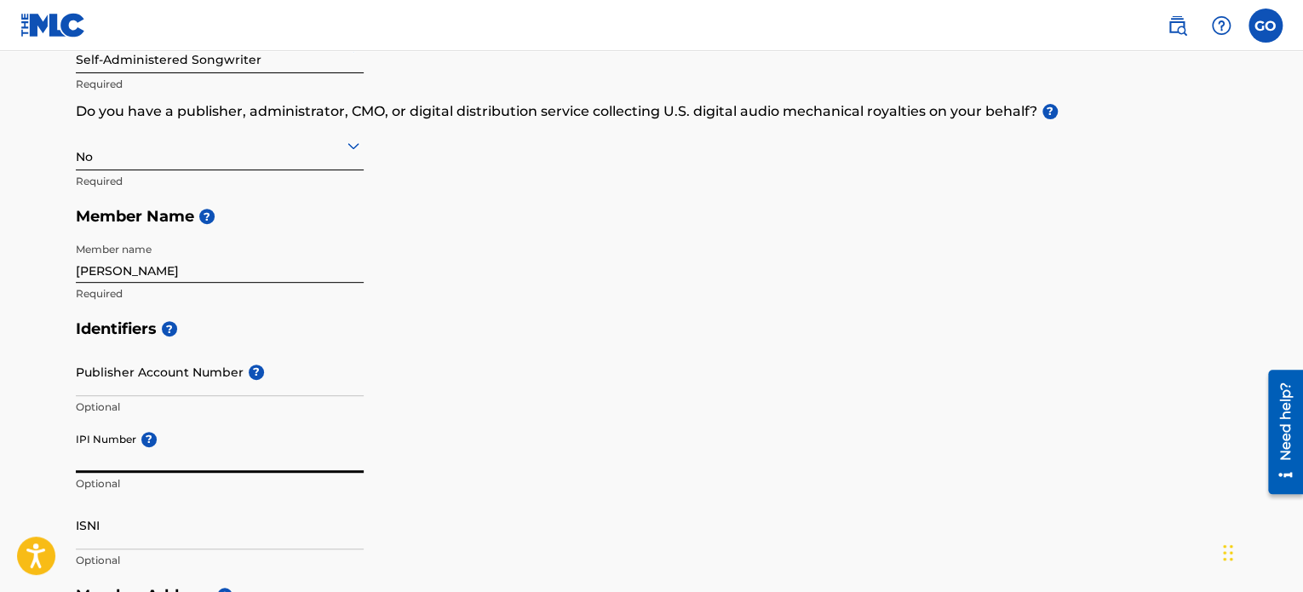
paste input "1312326991"
type input "1312326991"
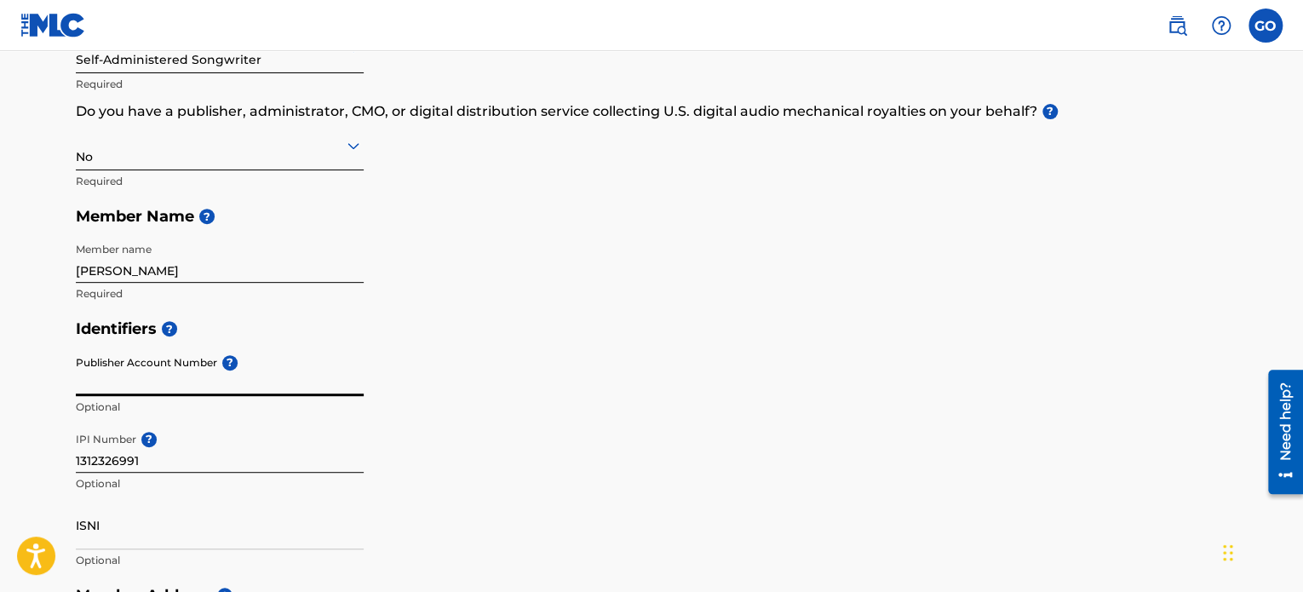
click at [342, 378] on input "Publisher Account Number ?" at bounding box center [220, 372] width 288 height 49
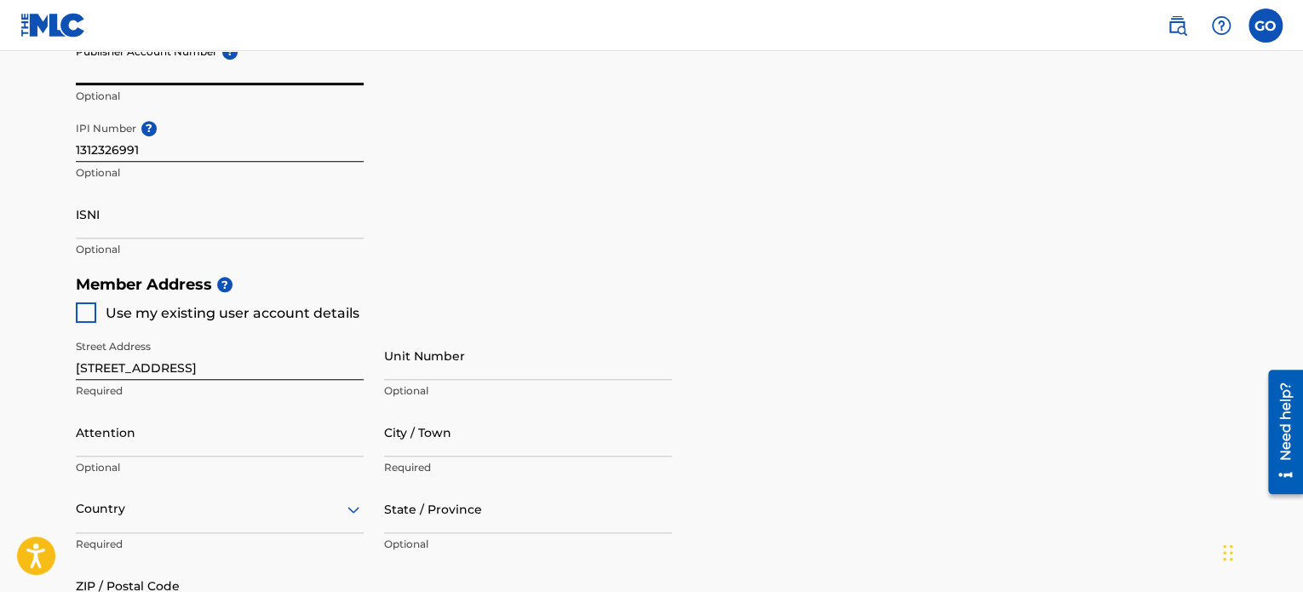
scroll to position [596, 0]
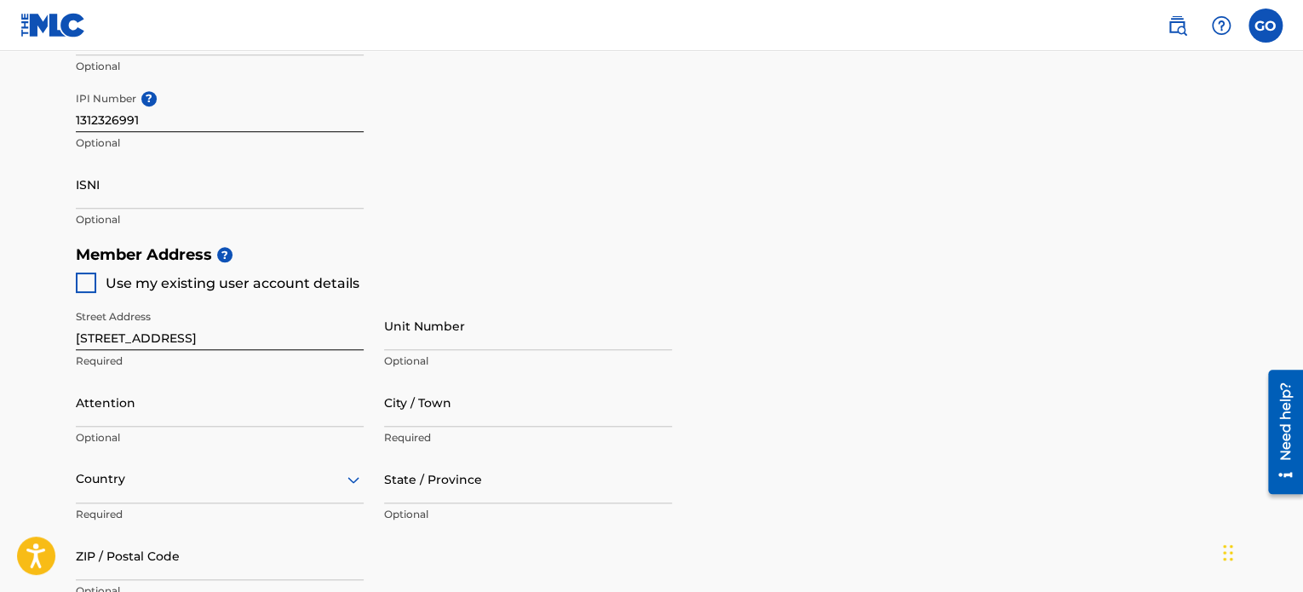
click at [82, 281] on div at bounding box center [86, 283] width 20 height 20
type input "Rosharon"
type input "77583"
type input "787"
type input "7026576"
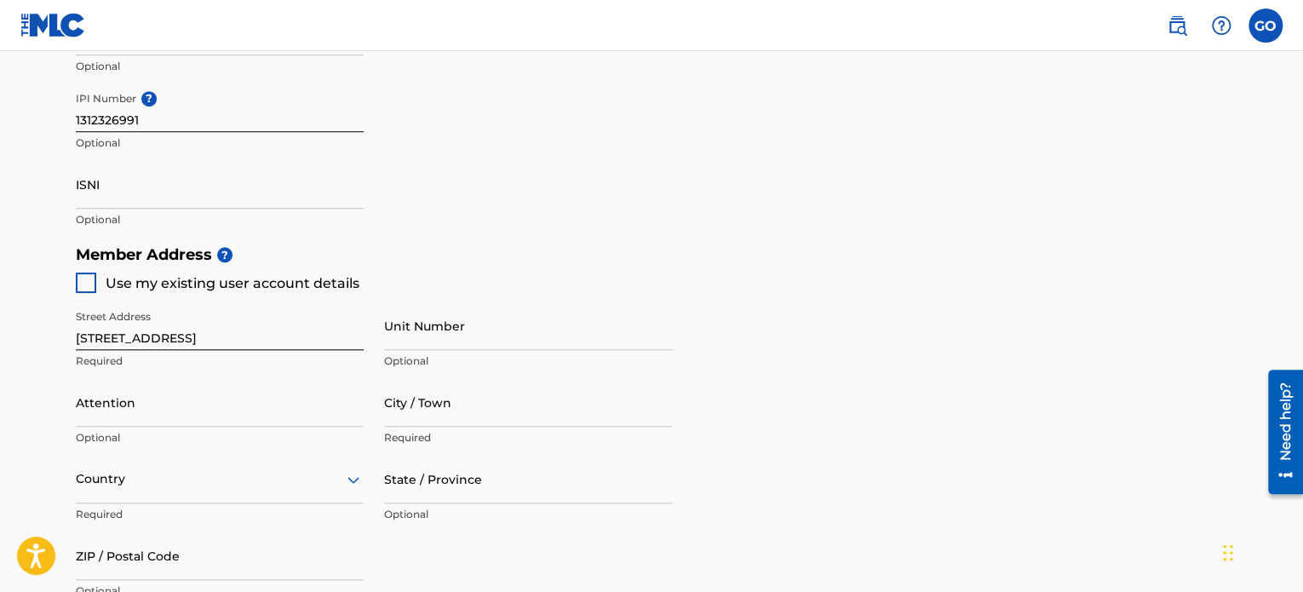
type input "[EMAIL_ADDRESS][DOMAIN_NAME]"
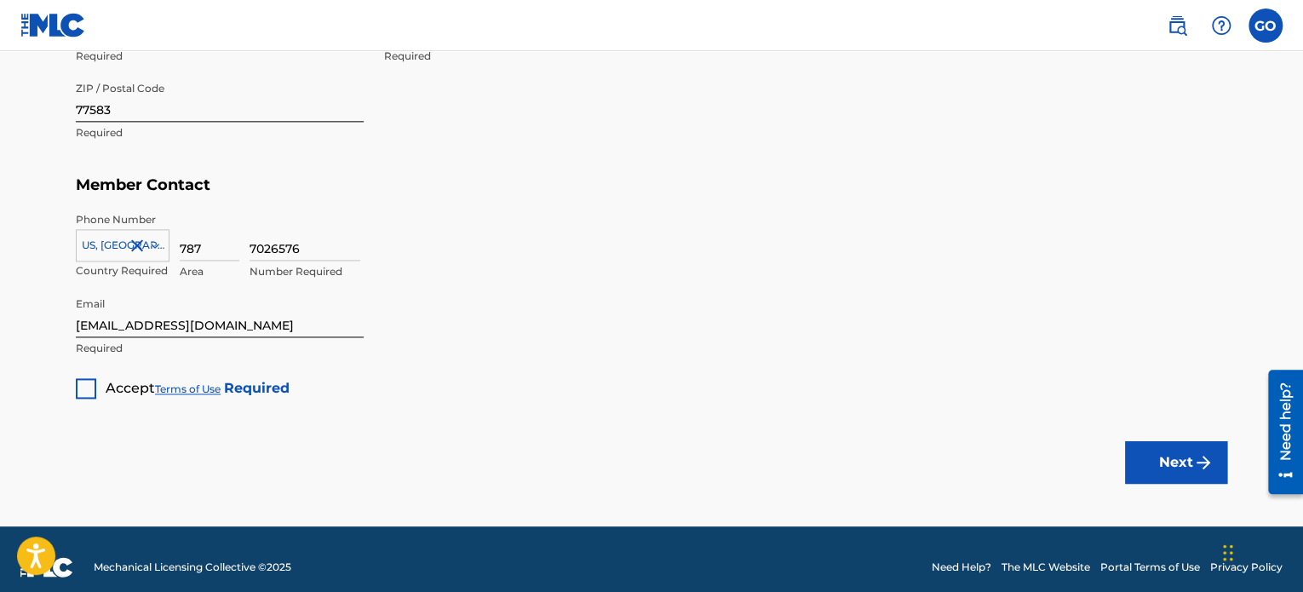
scroll to position [1070, 0]
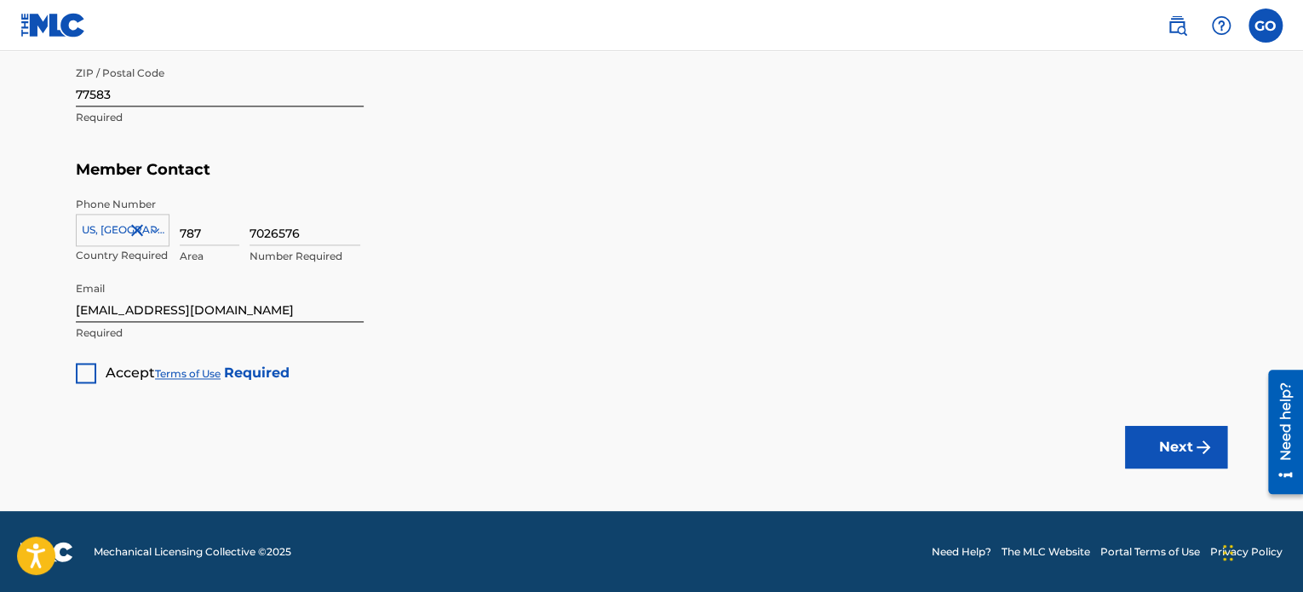
click at [89, 372] on div at bounding box center [86, 373] width 20 height 20
click at [1148, 452] on button "Next" at bounding box center [1176, 447] width 102 height 43
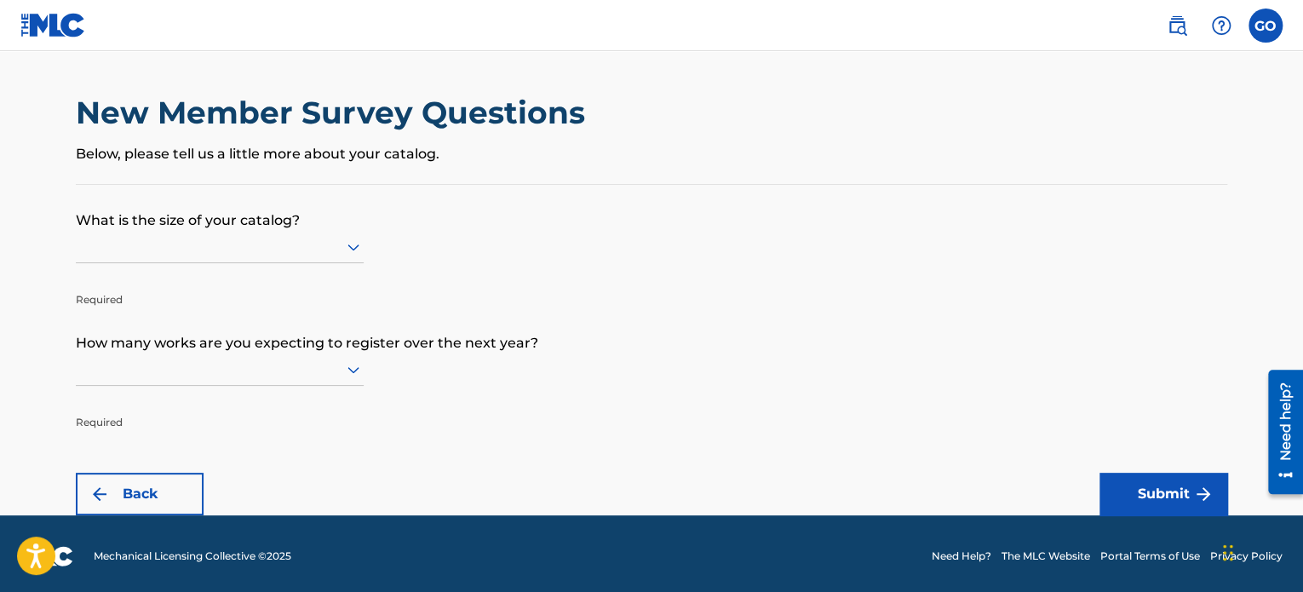
click at [259, 171] on div "New Member Survey Questions Below, please tell us a little more about your cata…" at bounding box center [652, 139] width 1152 height 90
click at [353, 244] on icon at bounding box center [353, 247] width 20 height 20
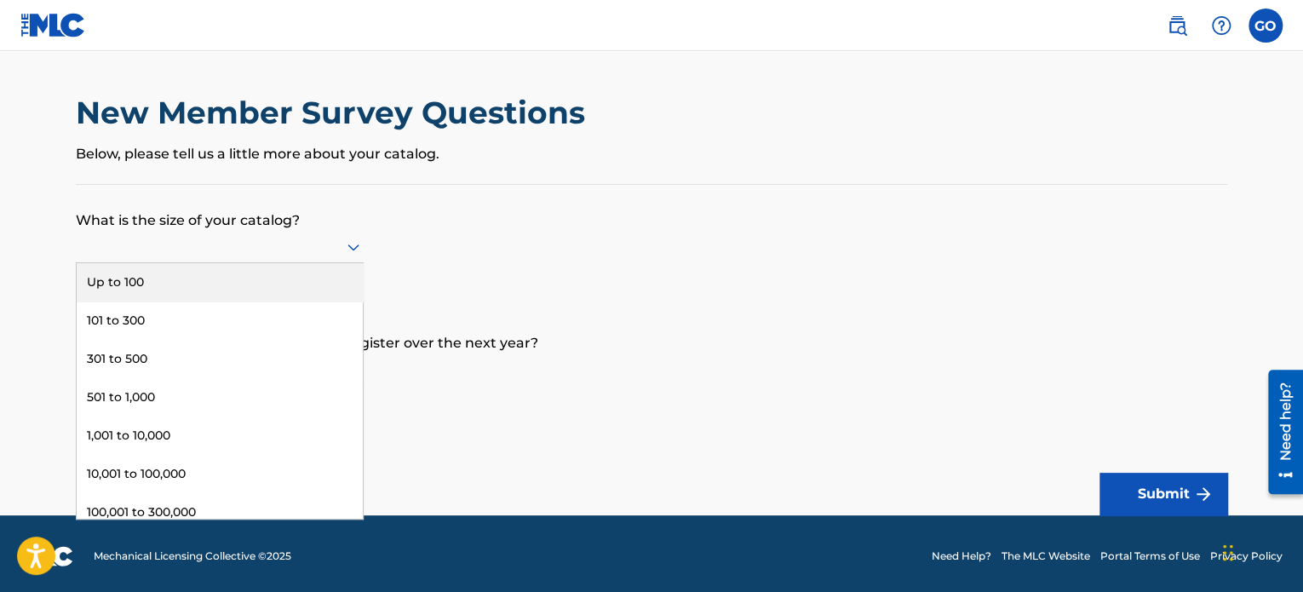
click at [175, 294] on div "Up to 100" at bounding box center [220, 282] width 286 height 38
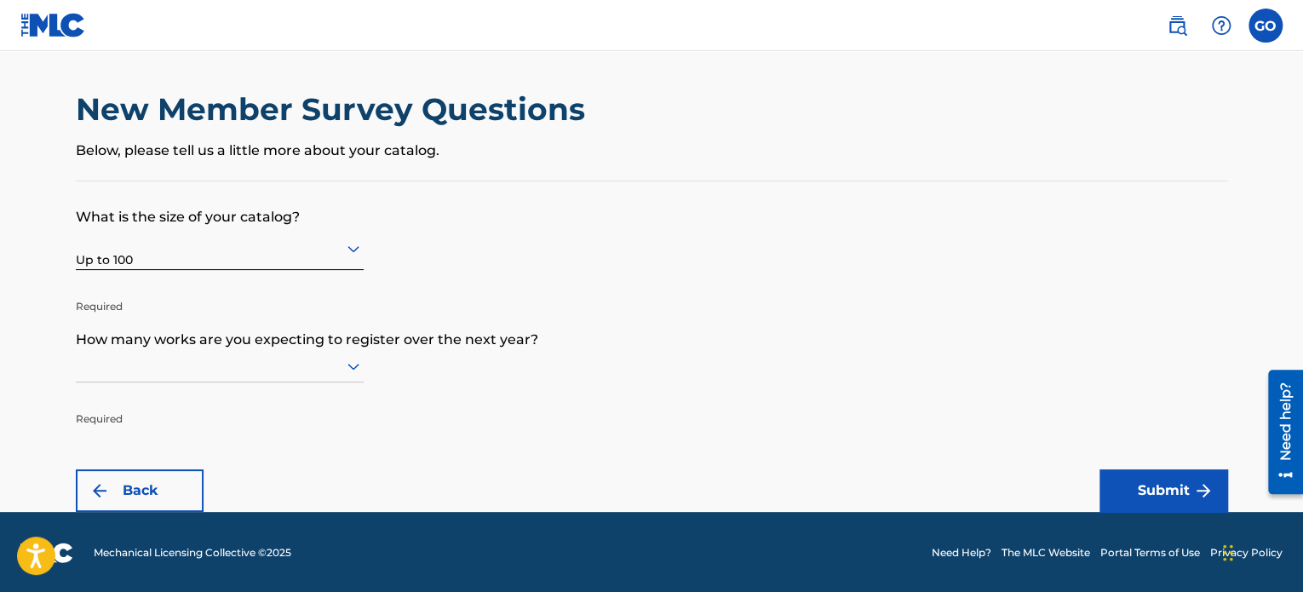
scroll to position [4, 0]
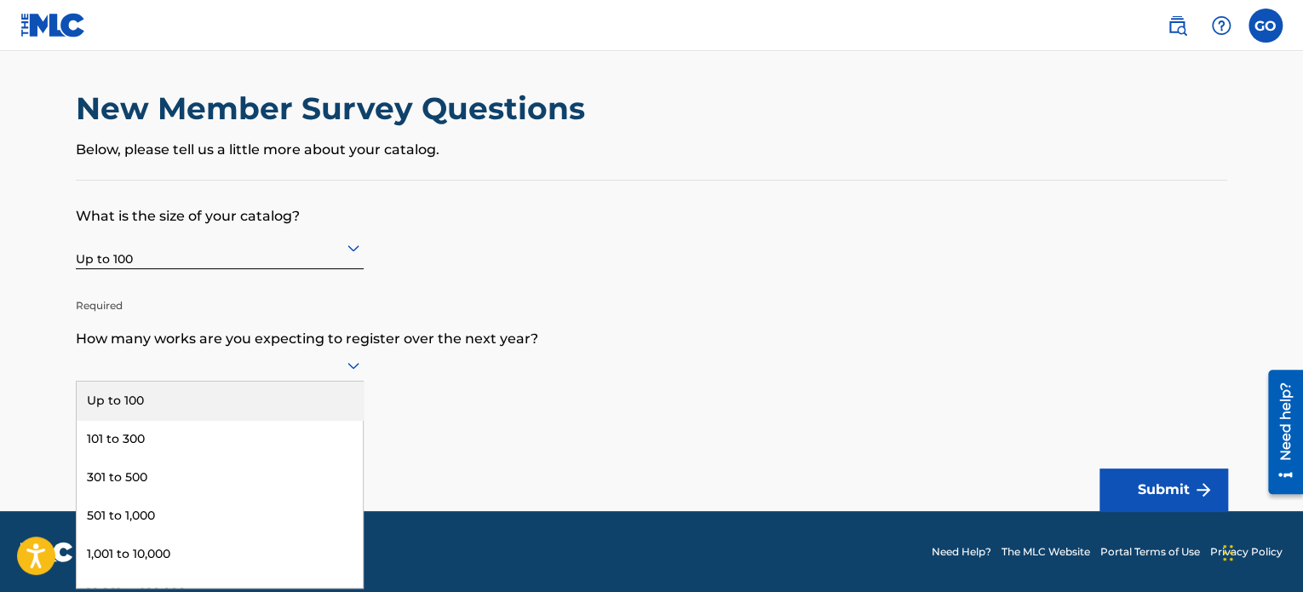
click at [356, 366] on icon at bounding box center [354, 366] width 12 height 7
click at [271, 394] on div "Up to 100" at bounding box center [220, 401] width 286 height 38
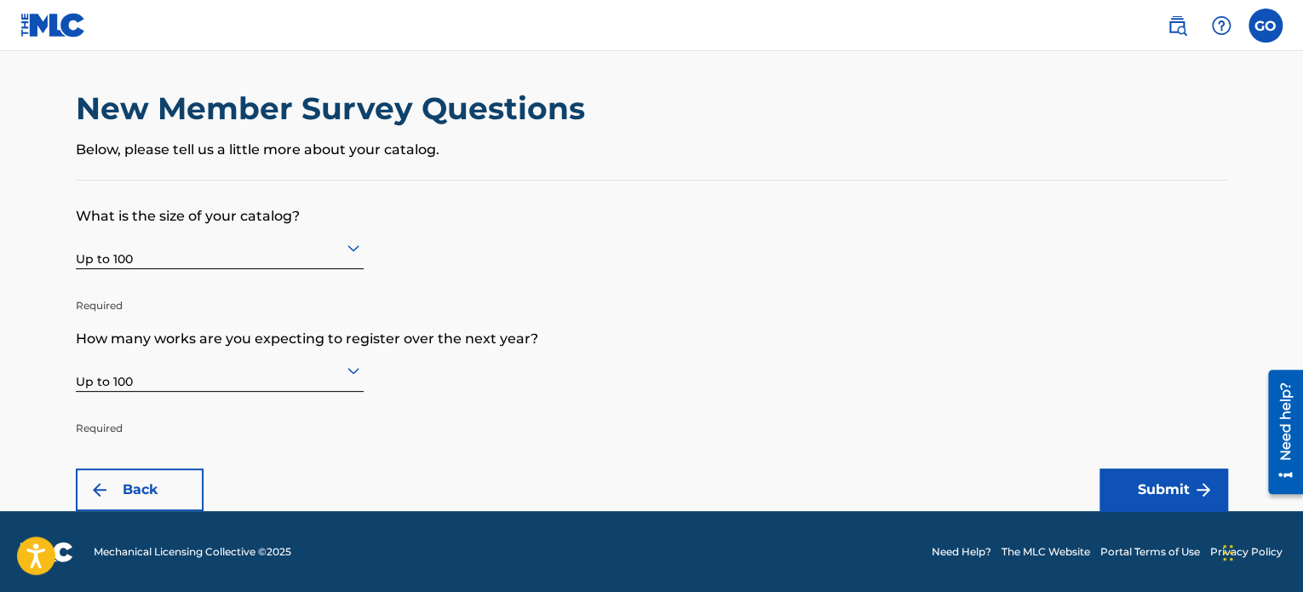
click at [1158, 483] on button "Submit" at bounding box center [1164, 489] width 128 height 43
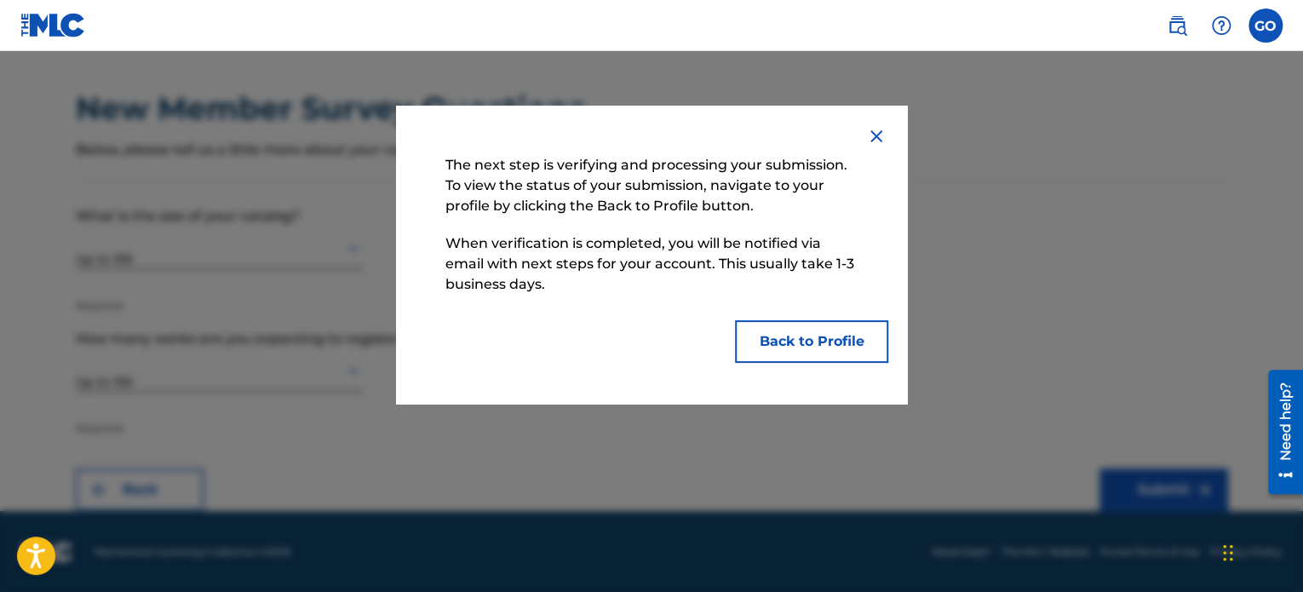
click at [828, 348] on button "Back to Profile" at bounding box center [811, 341] width 153 height 43
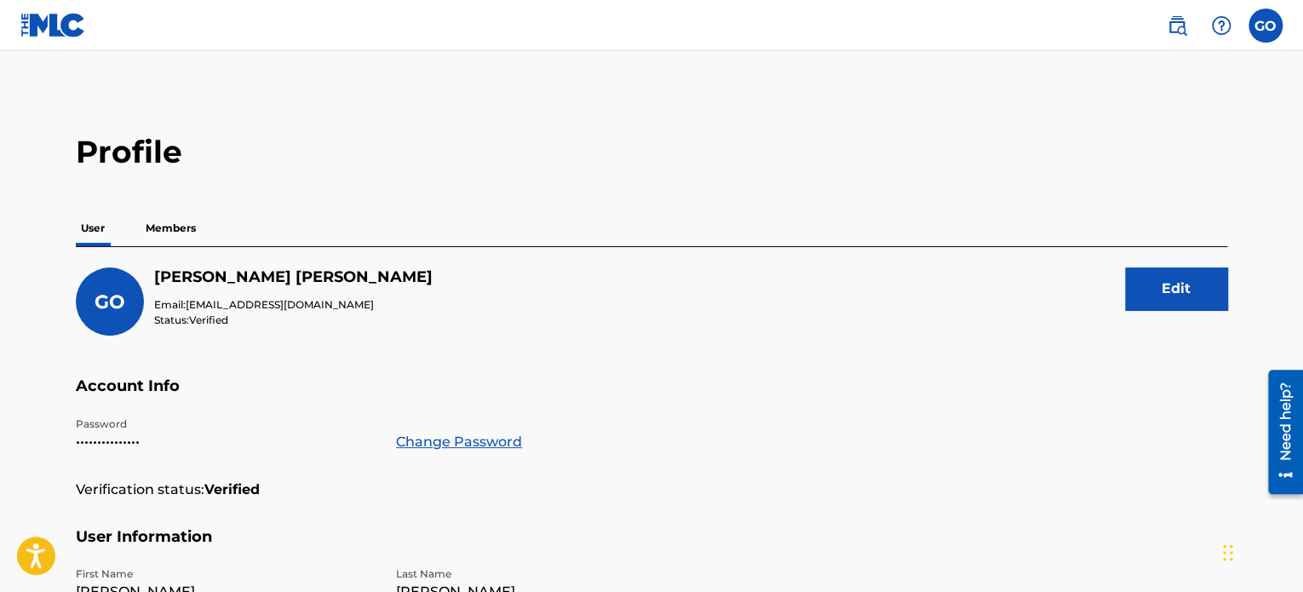
click at [177, 216] on p "Members" at bounding box center [171, 228] width 60 height 36
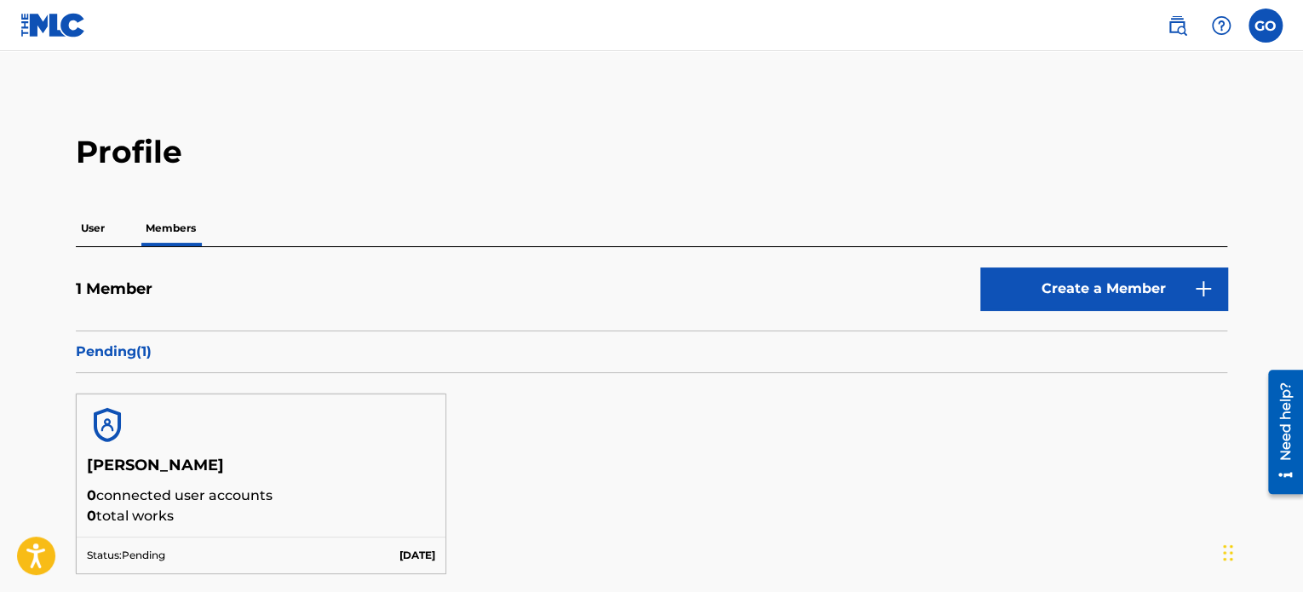
click at [106, 234] on p "User" at bounding box center [93, 228] width 34 height 36
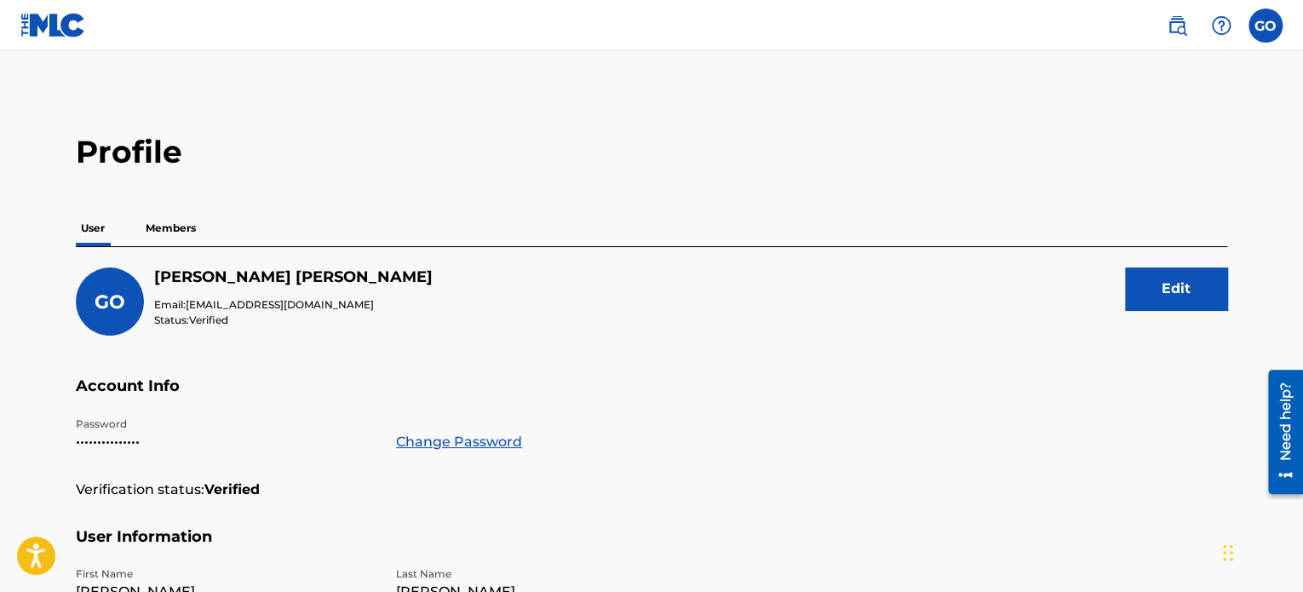
click at [136, 158] on h2 "Profile" at bounding box center [652, 152] width 1152 height 38
click at [48, 25] on img at bounding box center [53, 25] width 66 height 25
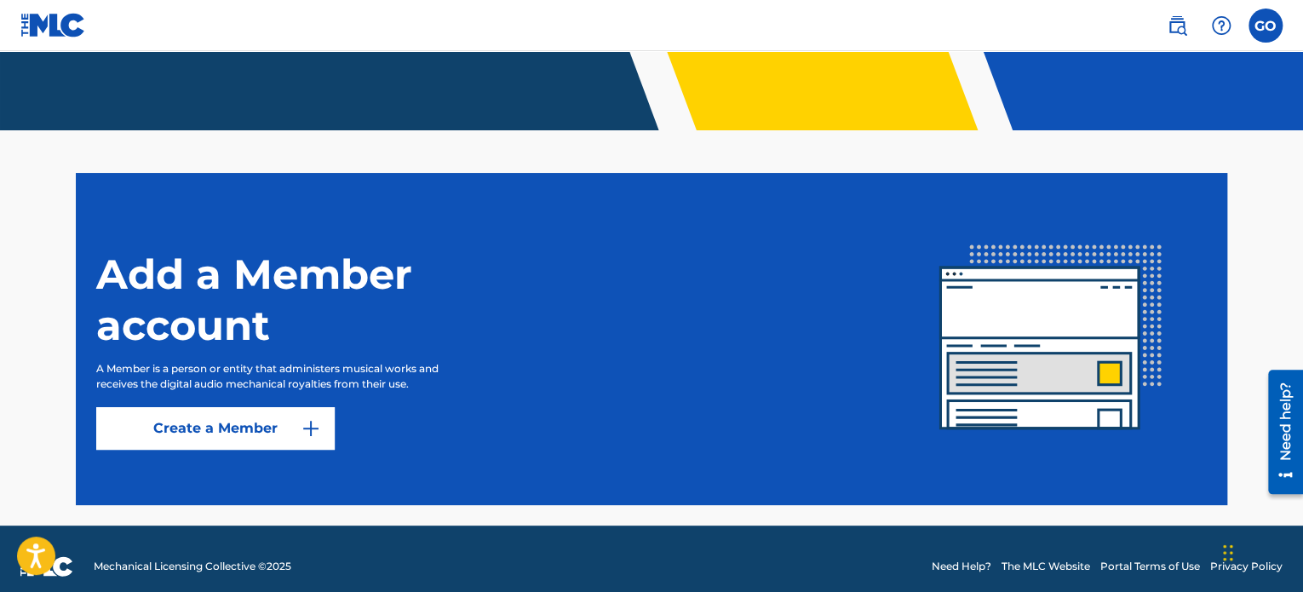
scroll to position [384, 0]
